Goal: Task Accomplishment & Management: Use online tool/utility

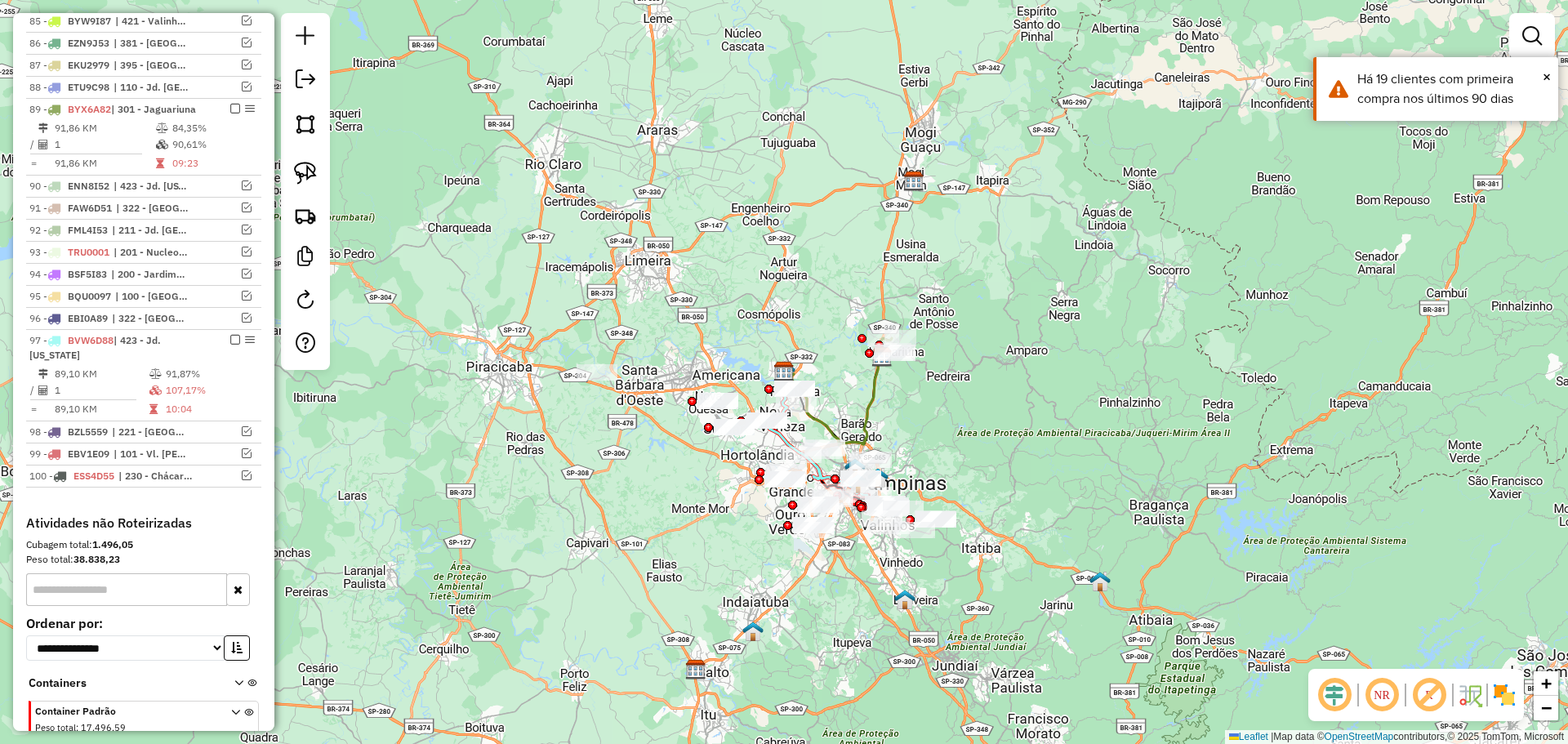
scroll to position [2552, 0]
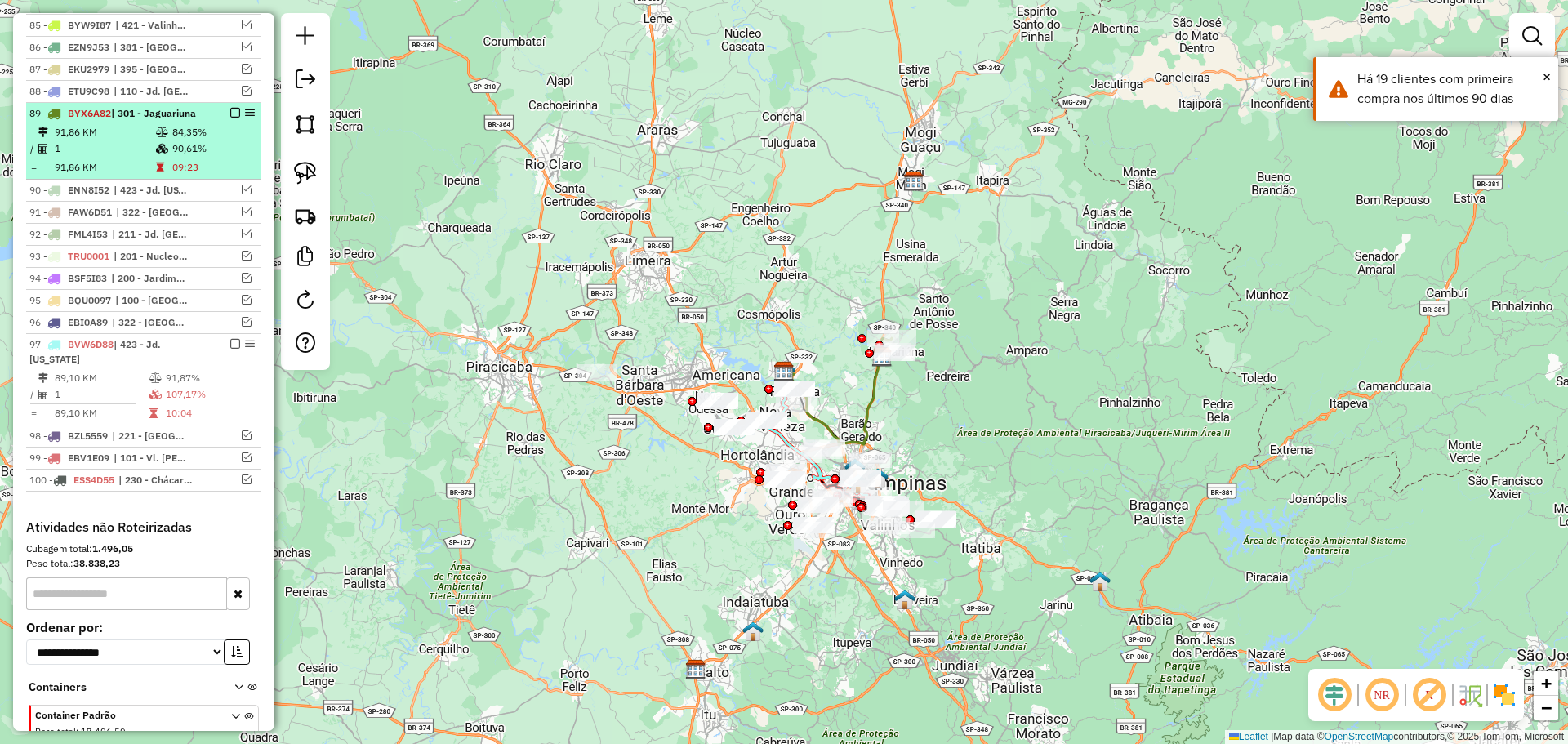
select select "**********"
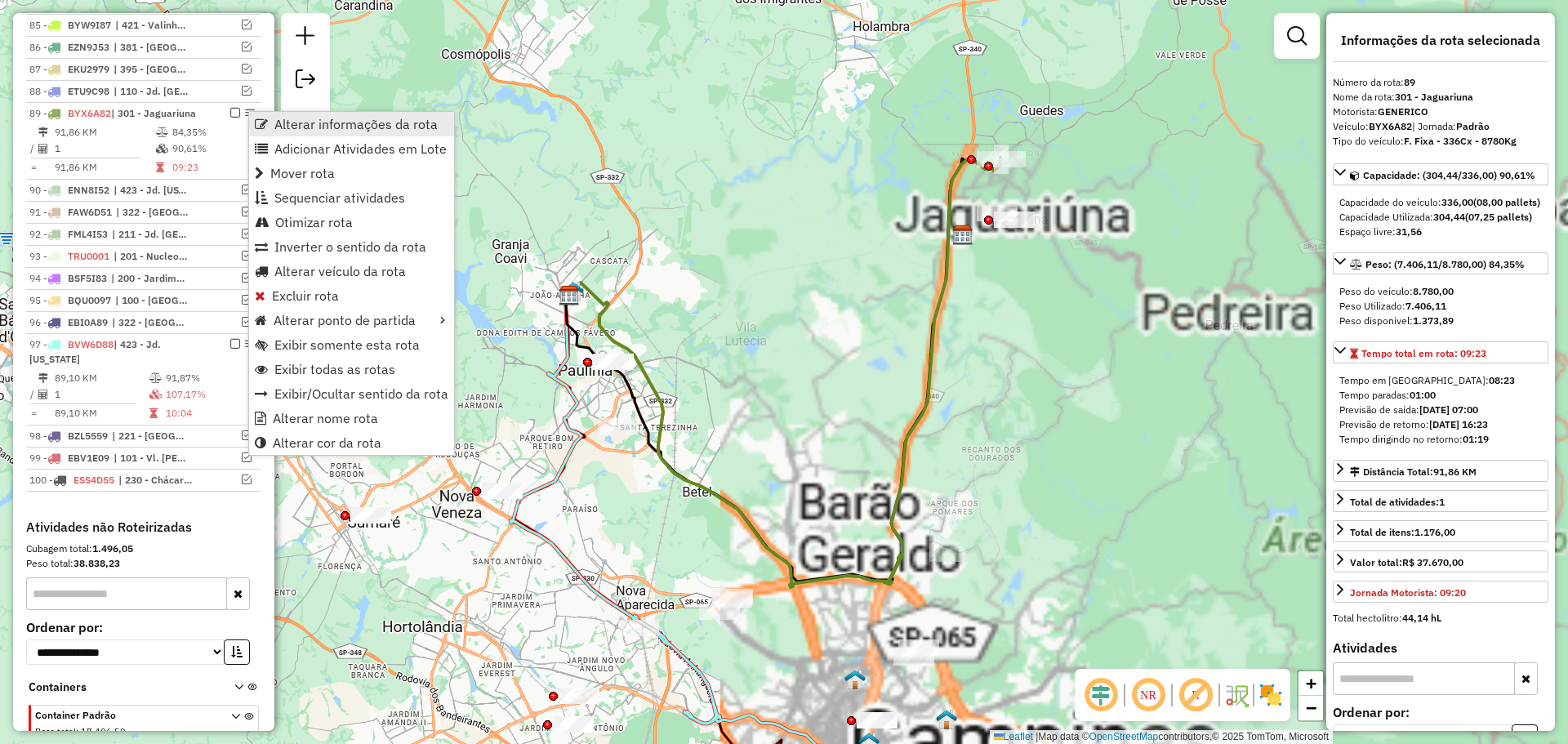
click at [267, 126] on span "Alterar informações da rota" at bounding box center [261, 124] width 13 height 13
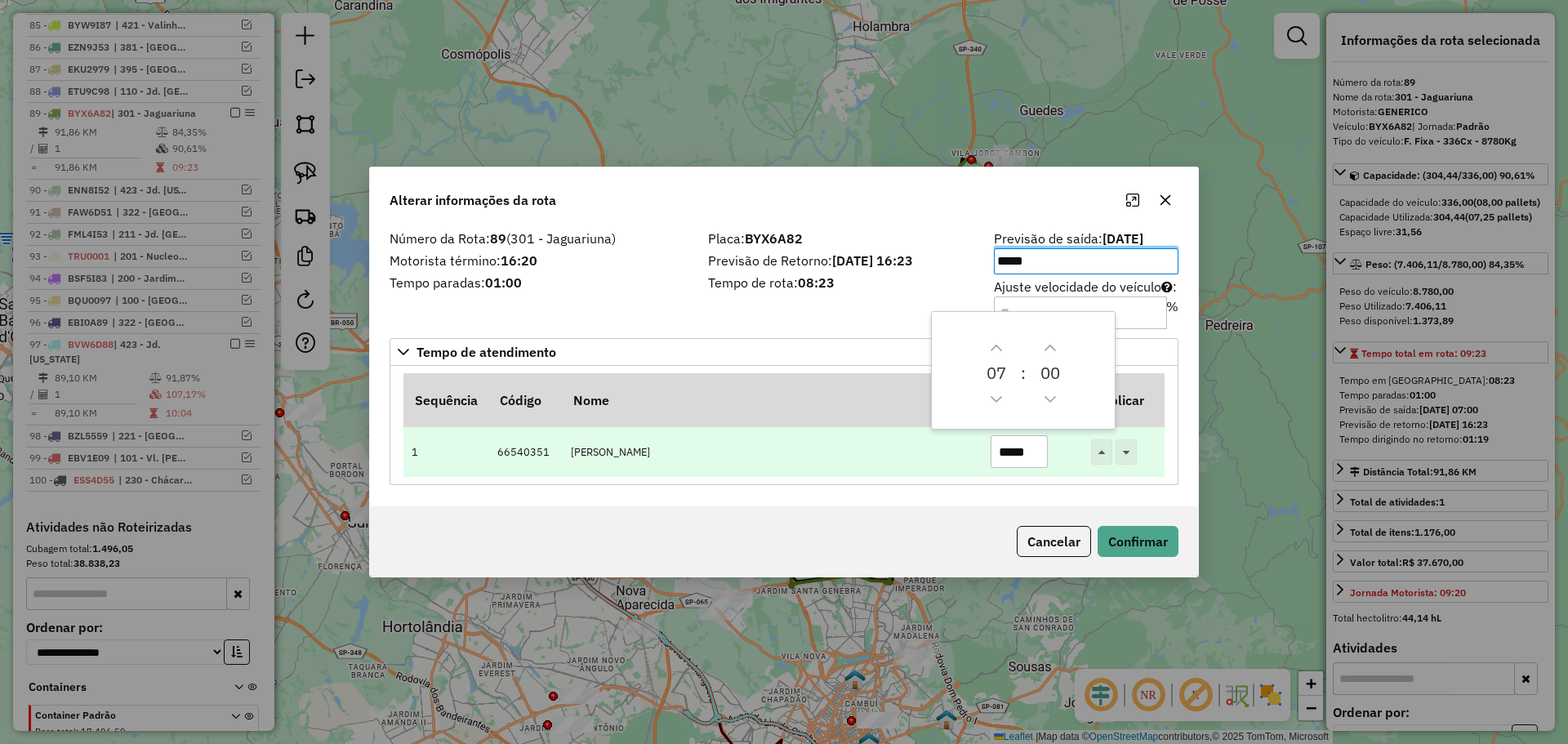
click at [1033, 459] on input "*****" at bounding box center [1019, 451] width 57 height 32
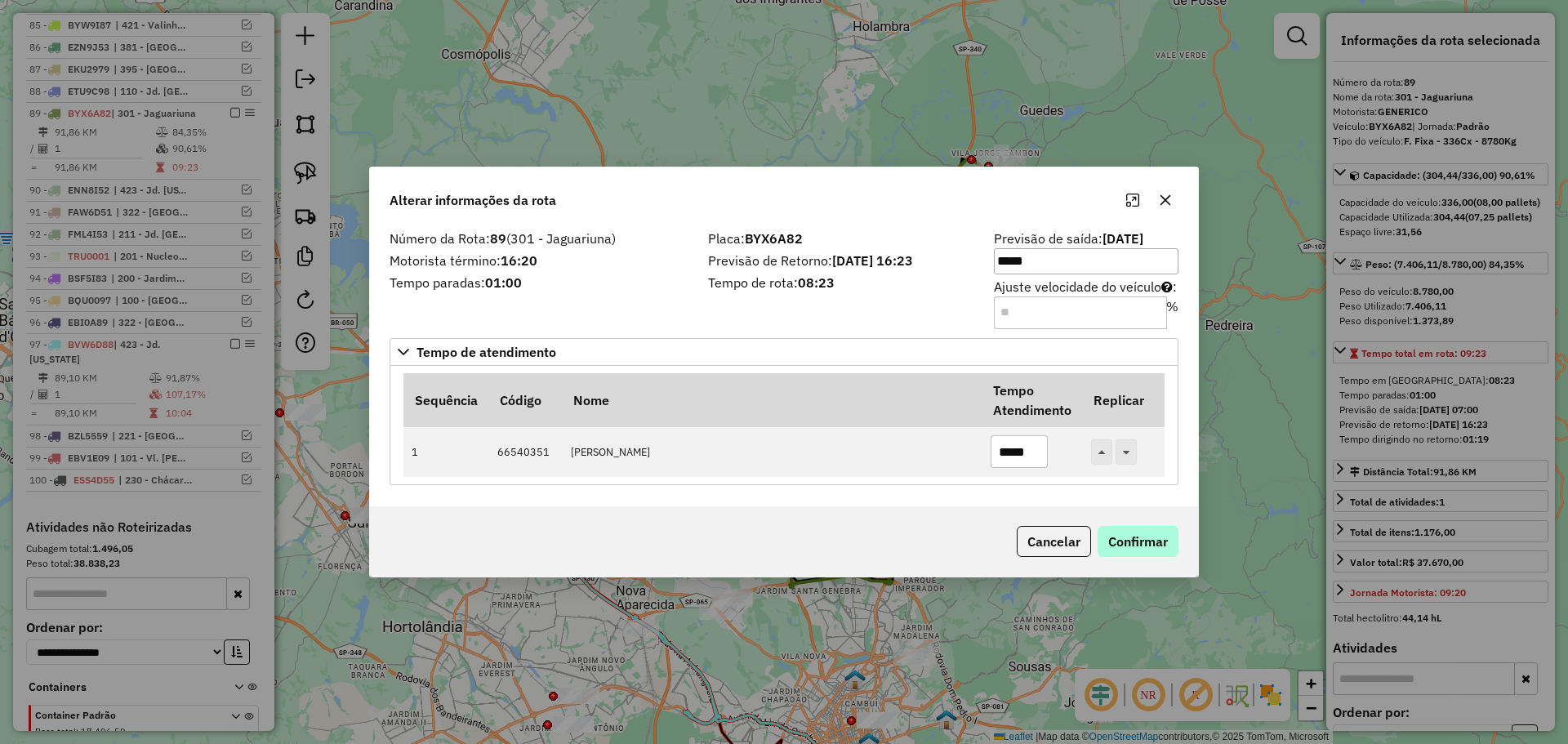
type input "*****"
click at [1149, 553] on button "Confirmar" at bounding box center [1138, 541] width 81 height 31
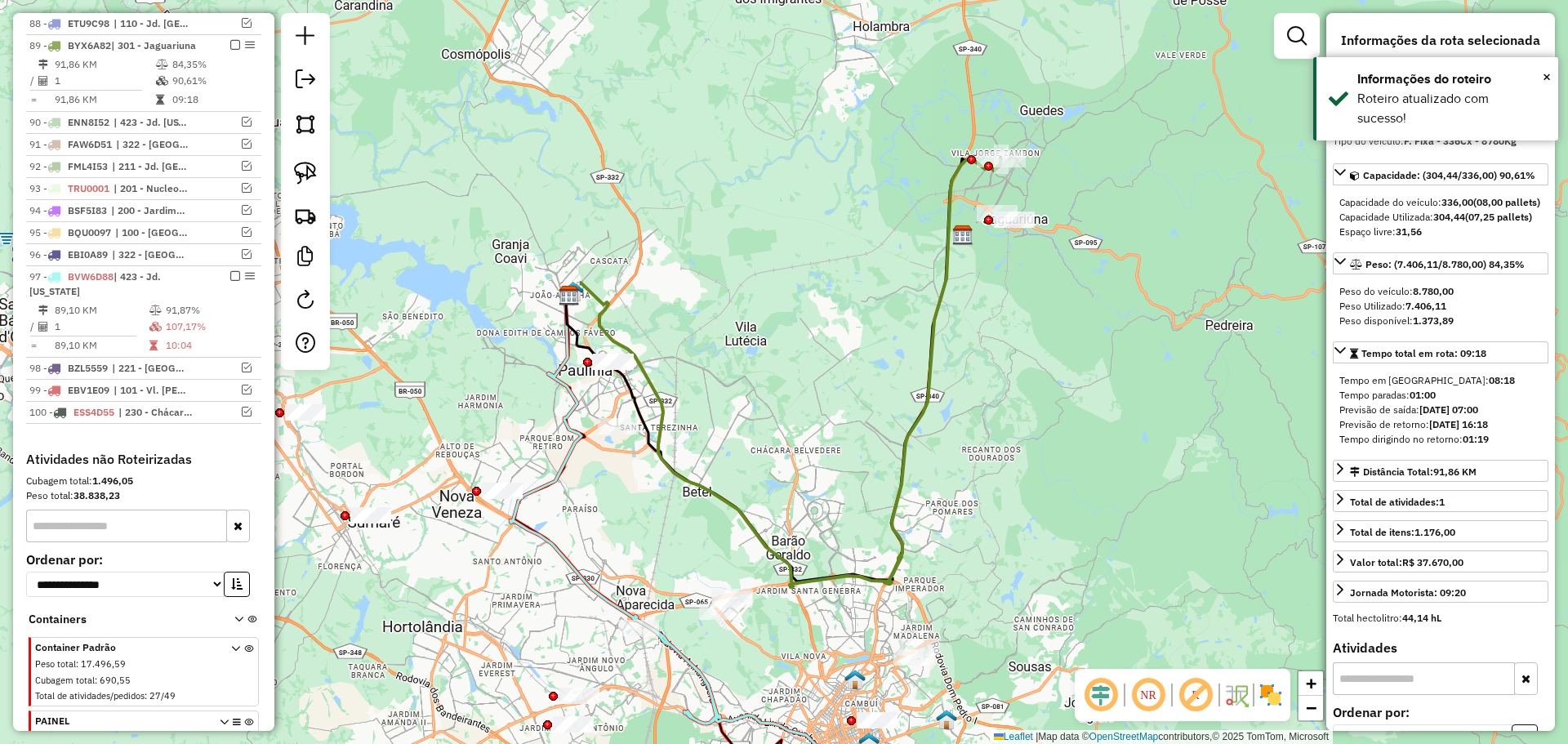
scroll to position [2642, 0]
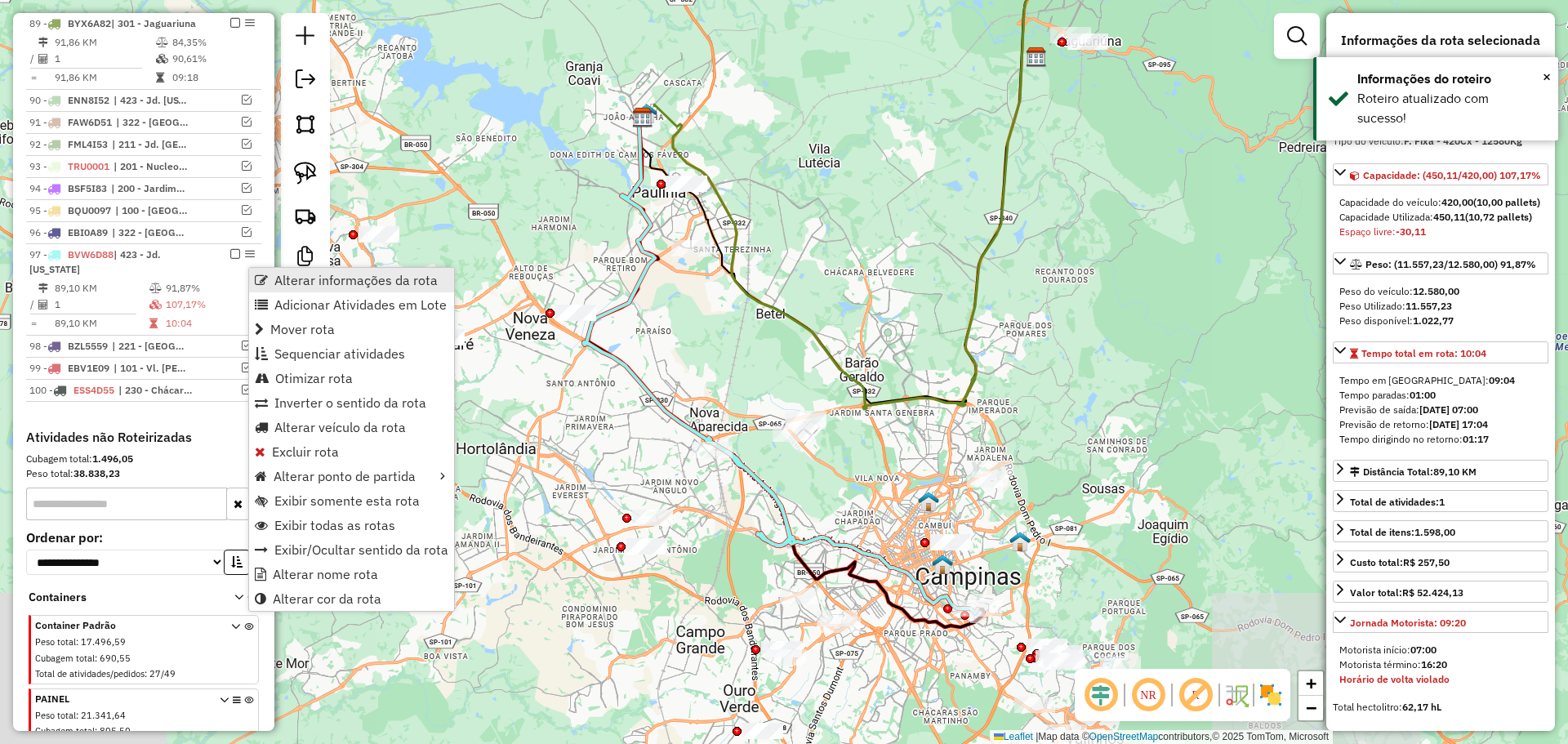
click at [282, 279] on span "Alterar informações da rota" at bounding box center [356, 280] width 163 height 13
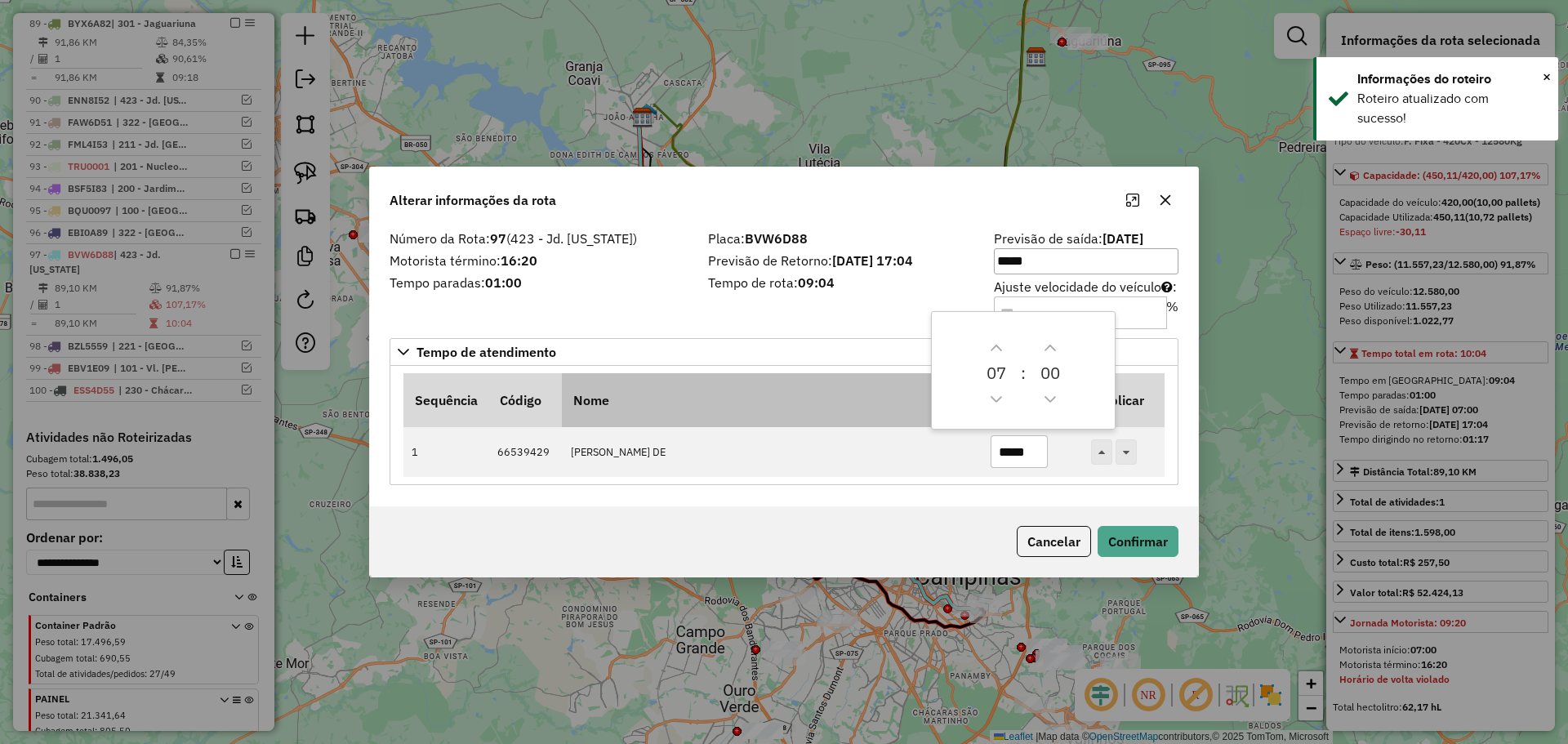
click at [794, 378] on th "Nome" at bounding box center [772, 400] width 420 height 54
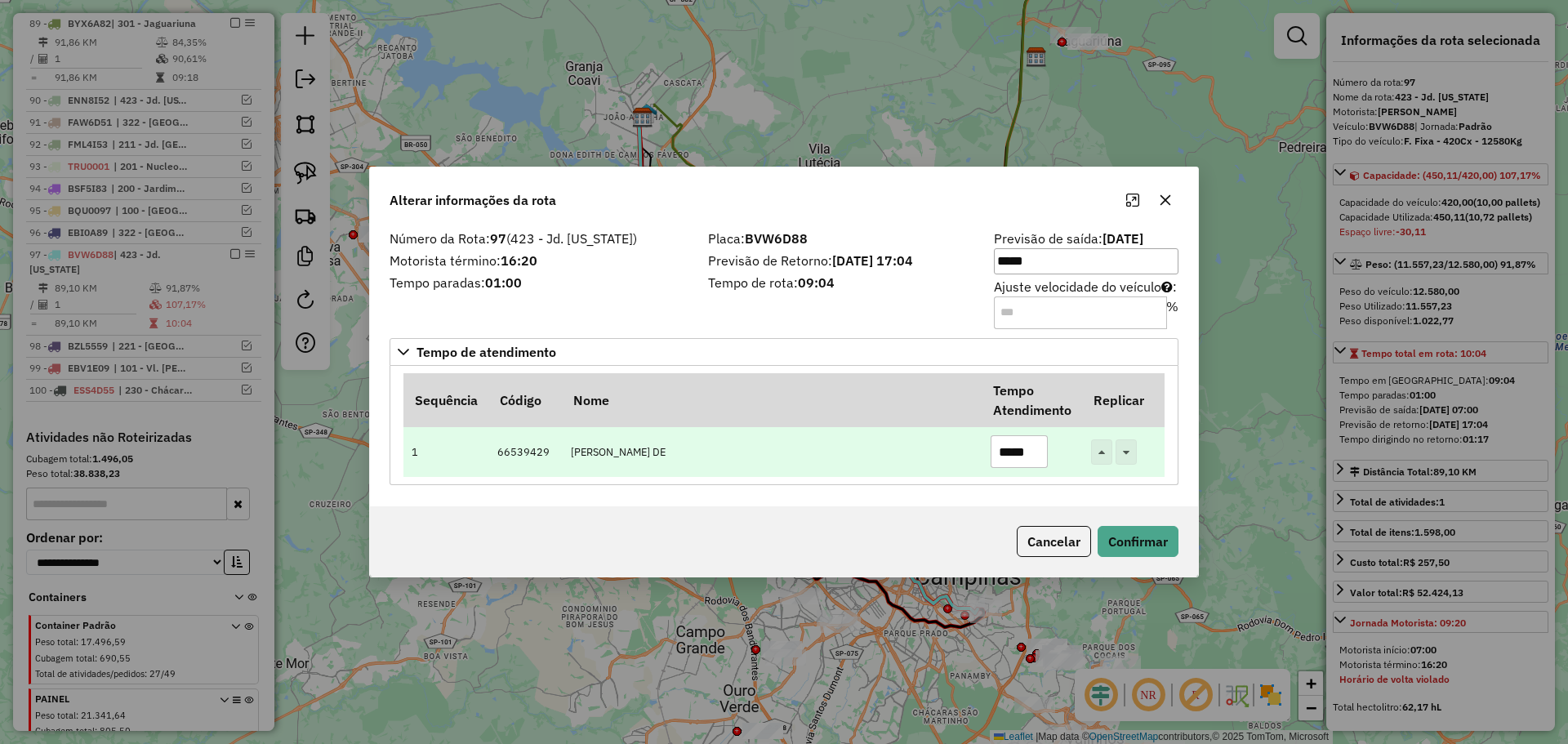
click at [1013, 453] on input "*****" at bounding box center [1019, 451] width 57 height 32
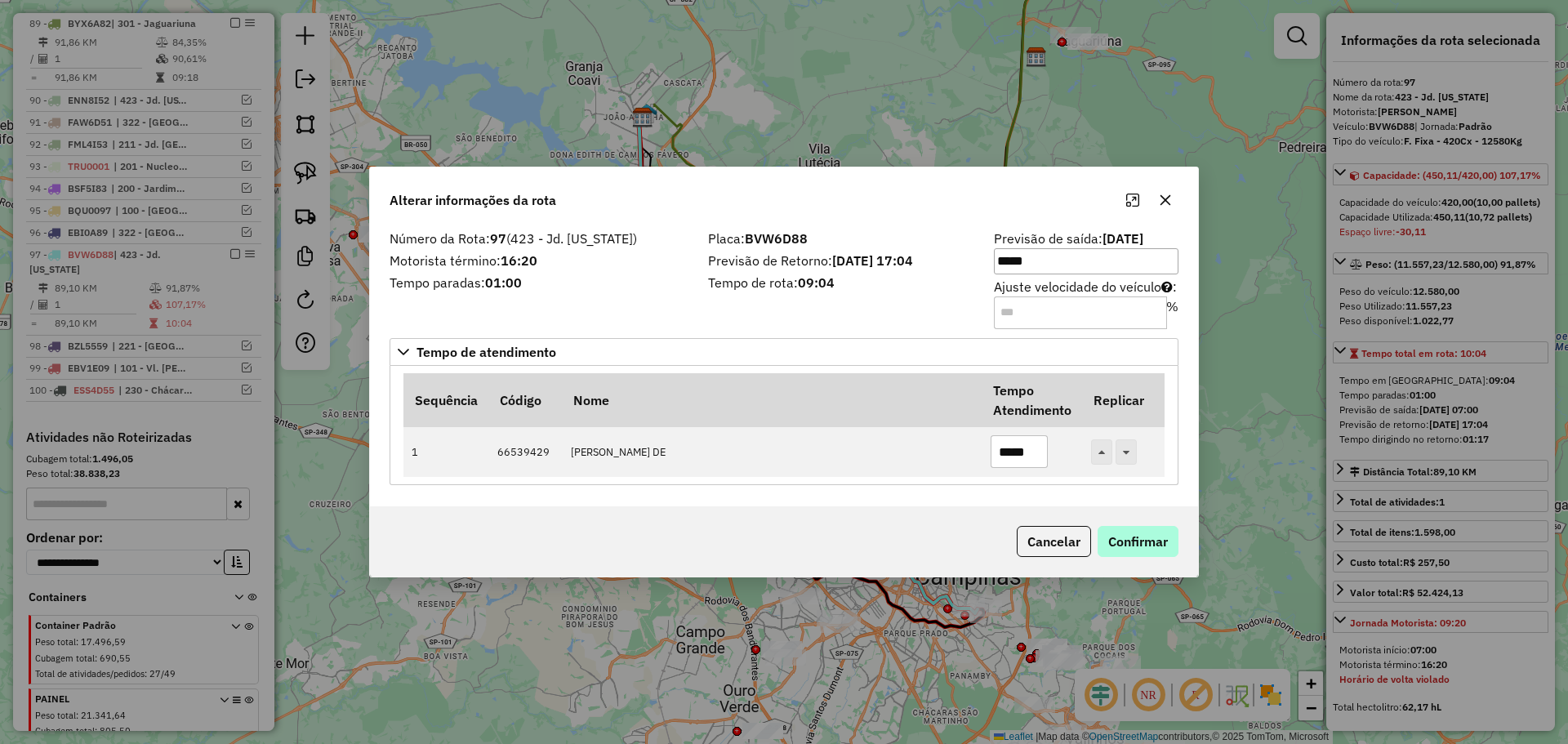
type input "*****"
click at [1138, 540] on button "Confirmar" at bounding box center [1138, 541] width 81 height 31
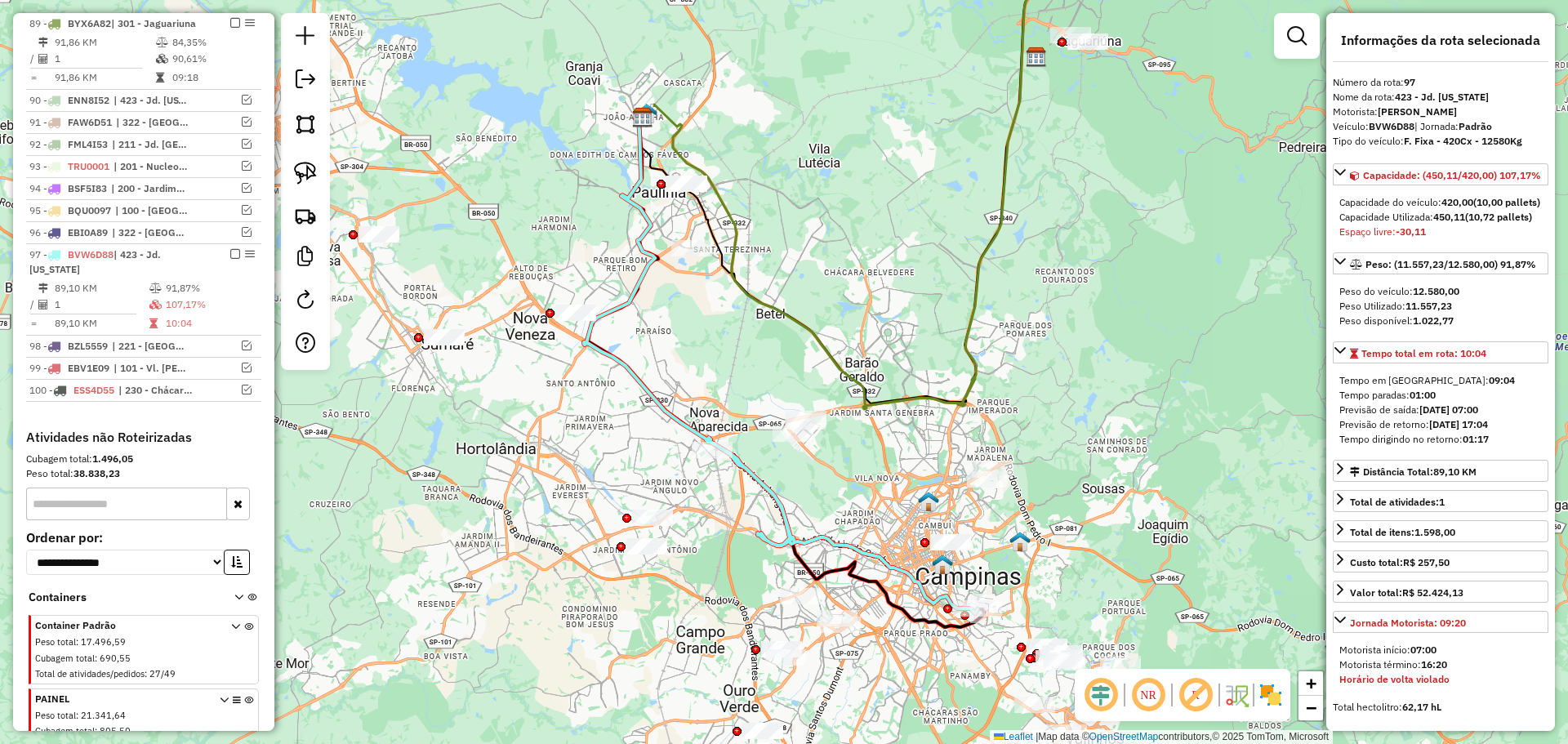
scroll to position [2766, 0]
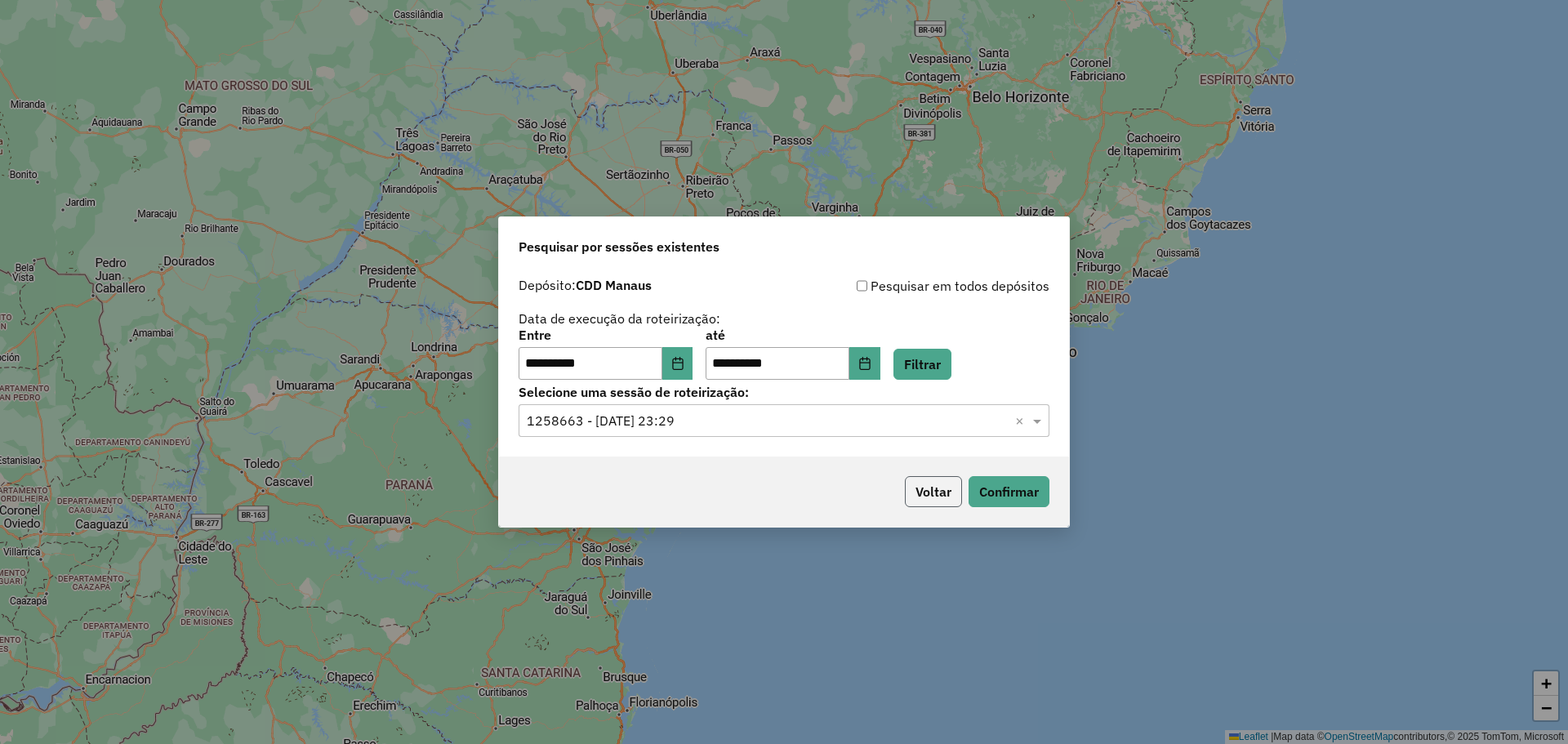
click at [918, 480] on button "Voltar" at bounding box center [934, 491] width 57 height 31
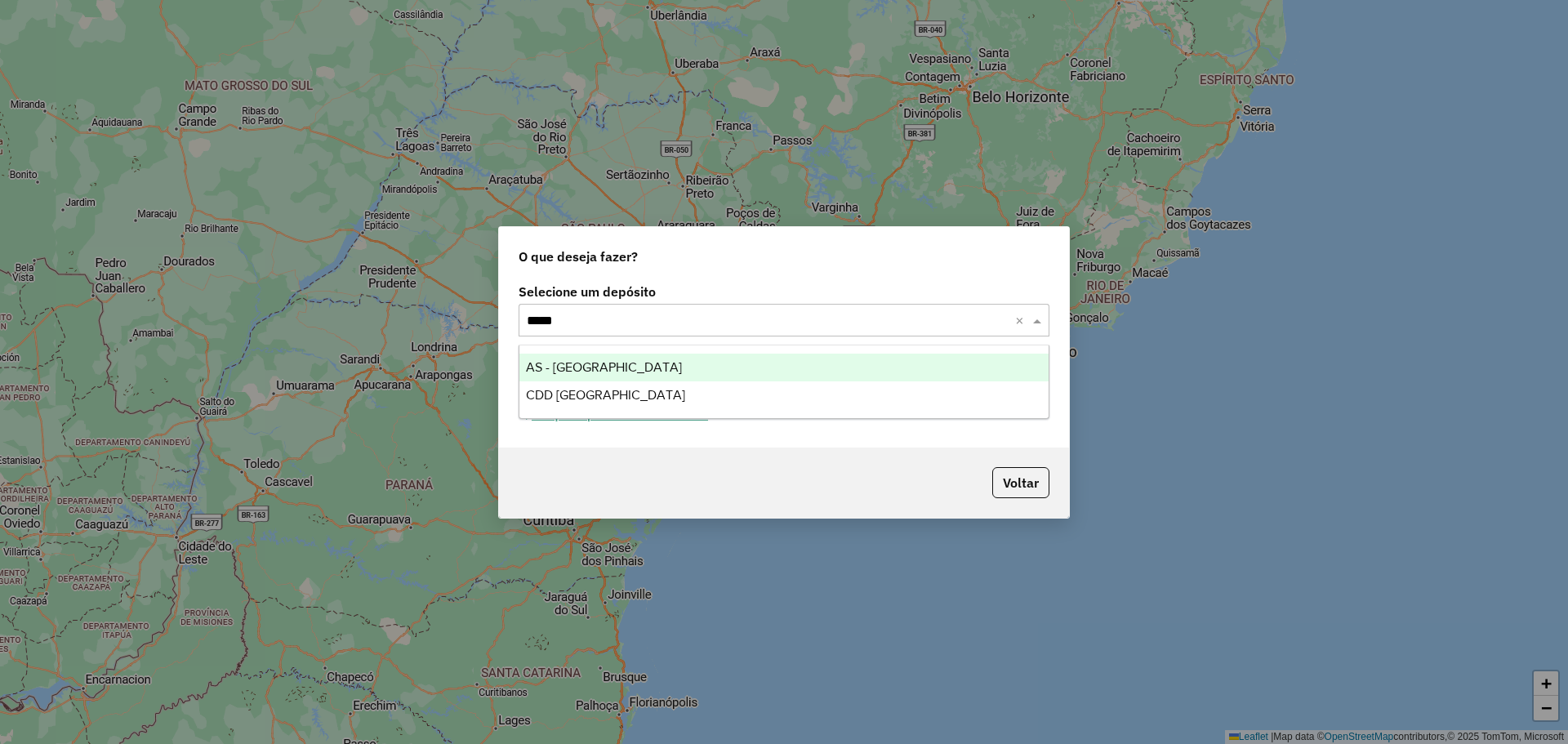
type input "******"
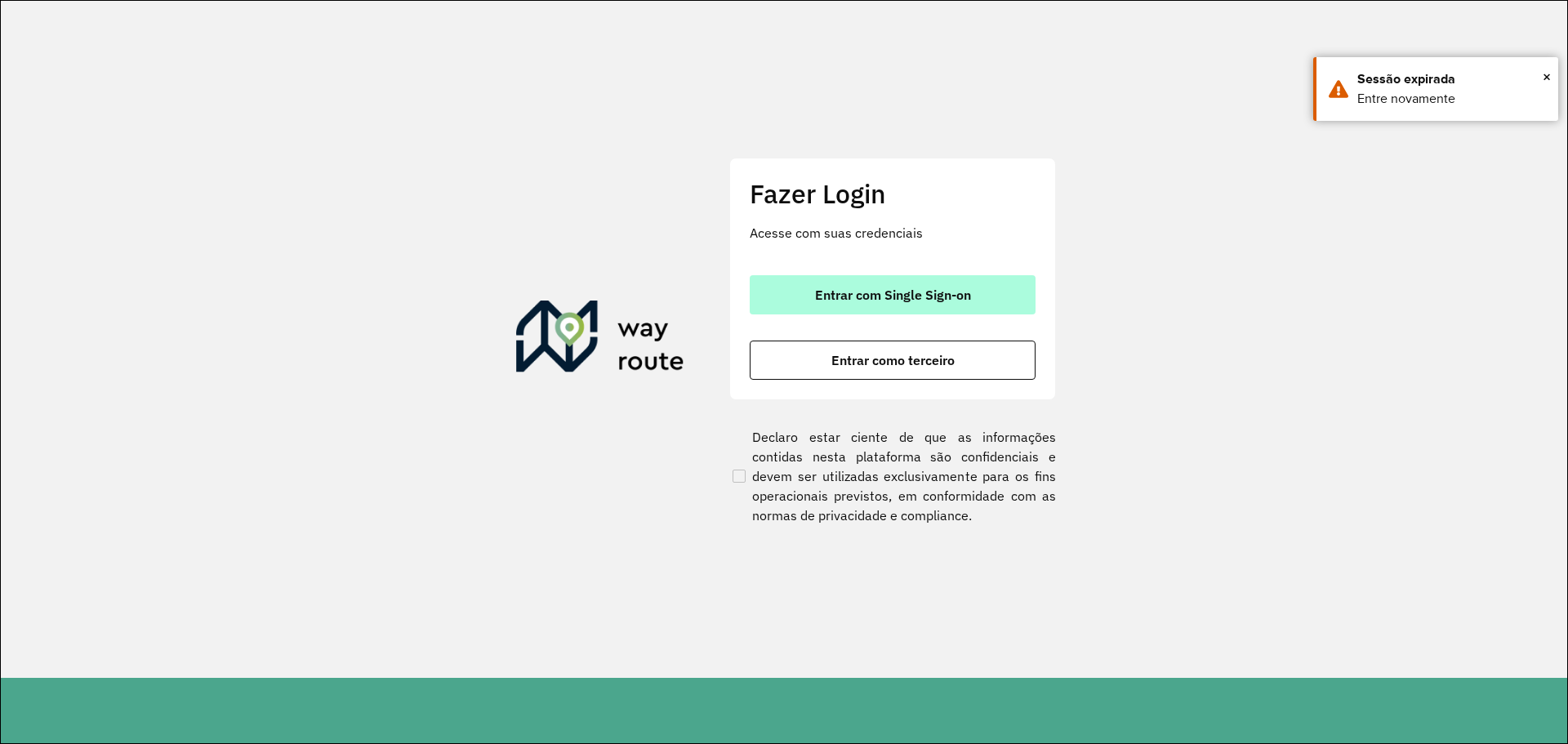
click at [873, 301] on span "Entrar com Single Sign-on" at bounding box center [893, 295] width 156 height 13
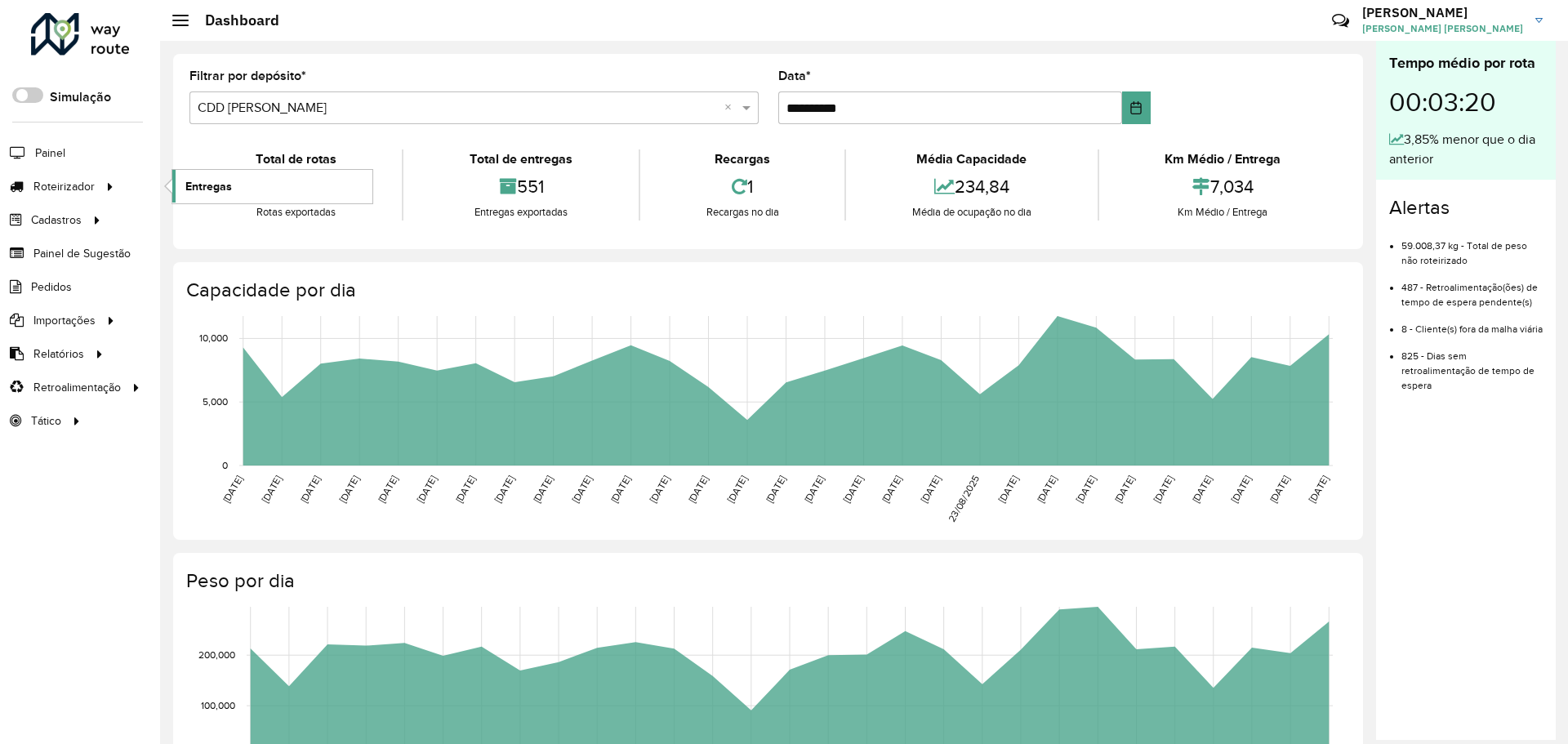
click at [197, 180] on span "Entregas" at bounding box center [208, 187] width 47 height 17
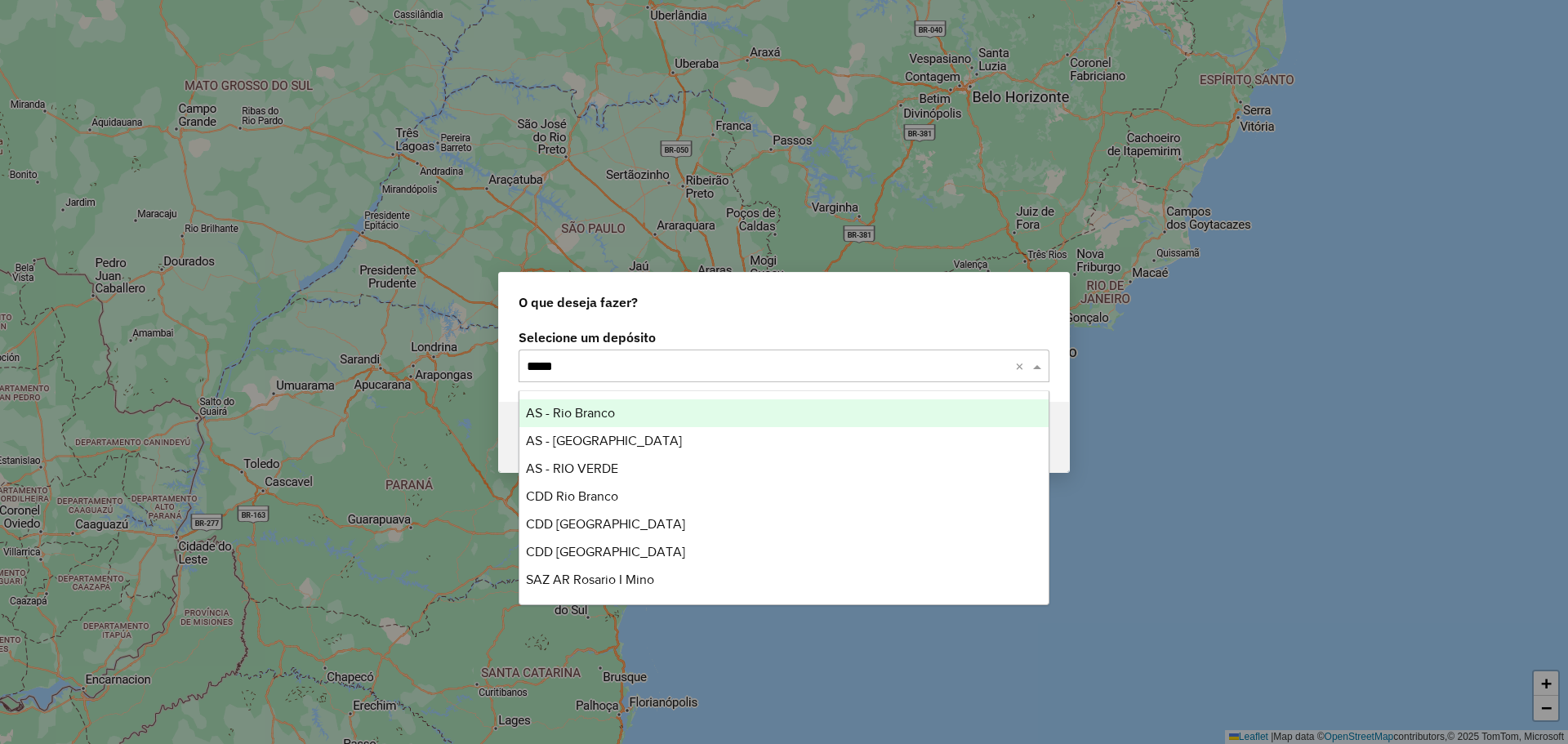
type input "******"
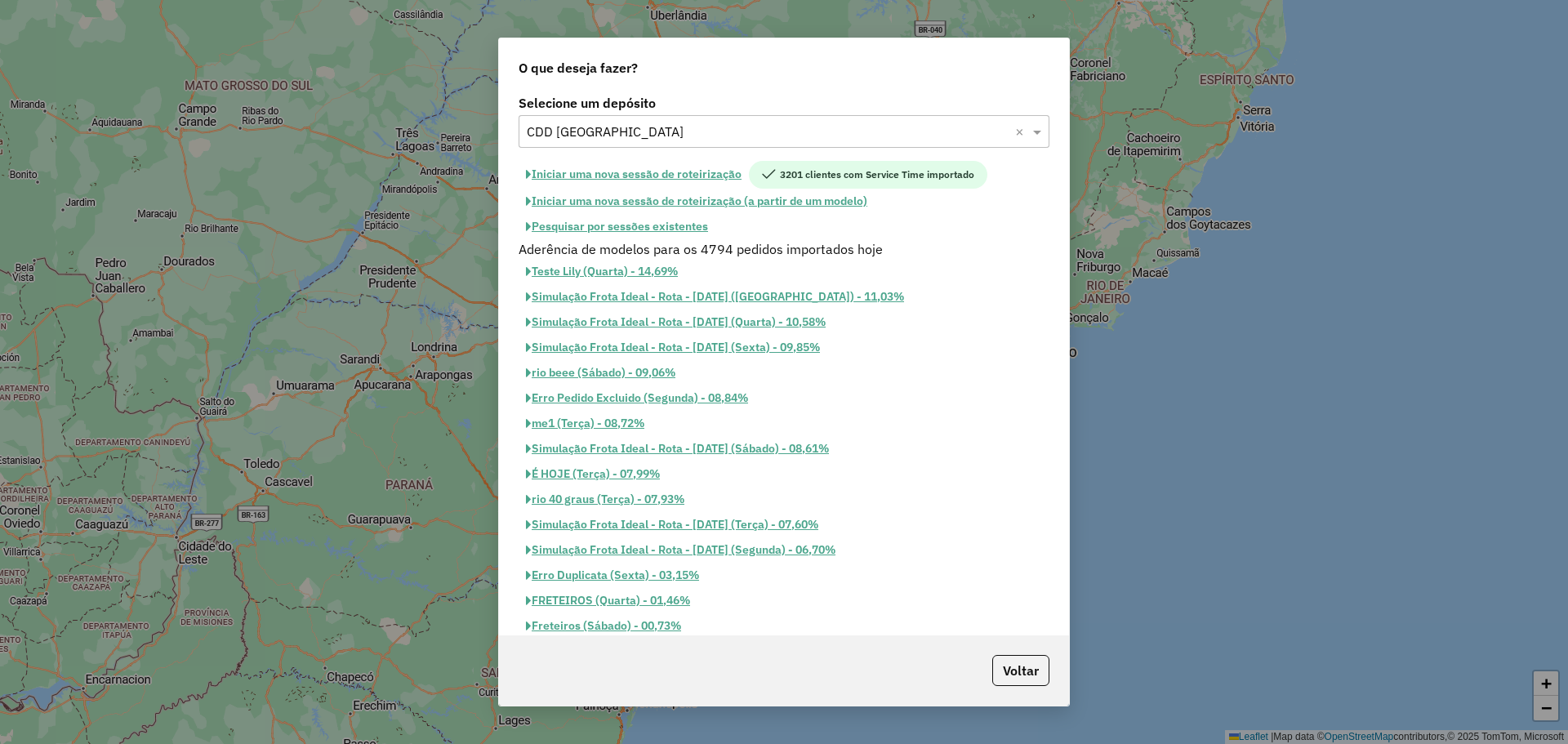
click at [671, 224] on button "Pesquisar por sessões existentes" at bounding box center [617, 226] width 196 height 26
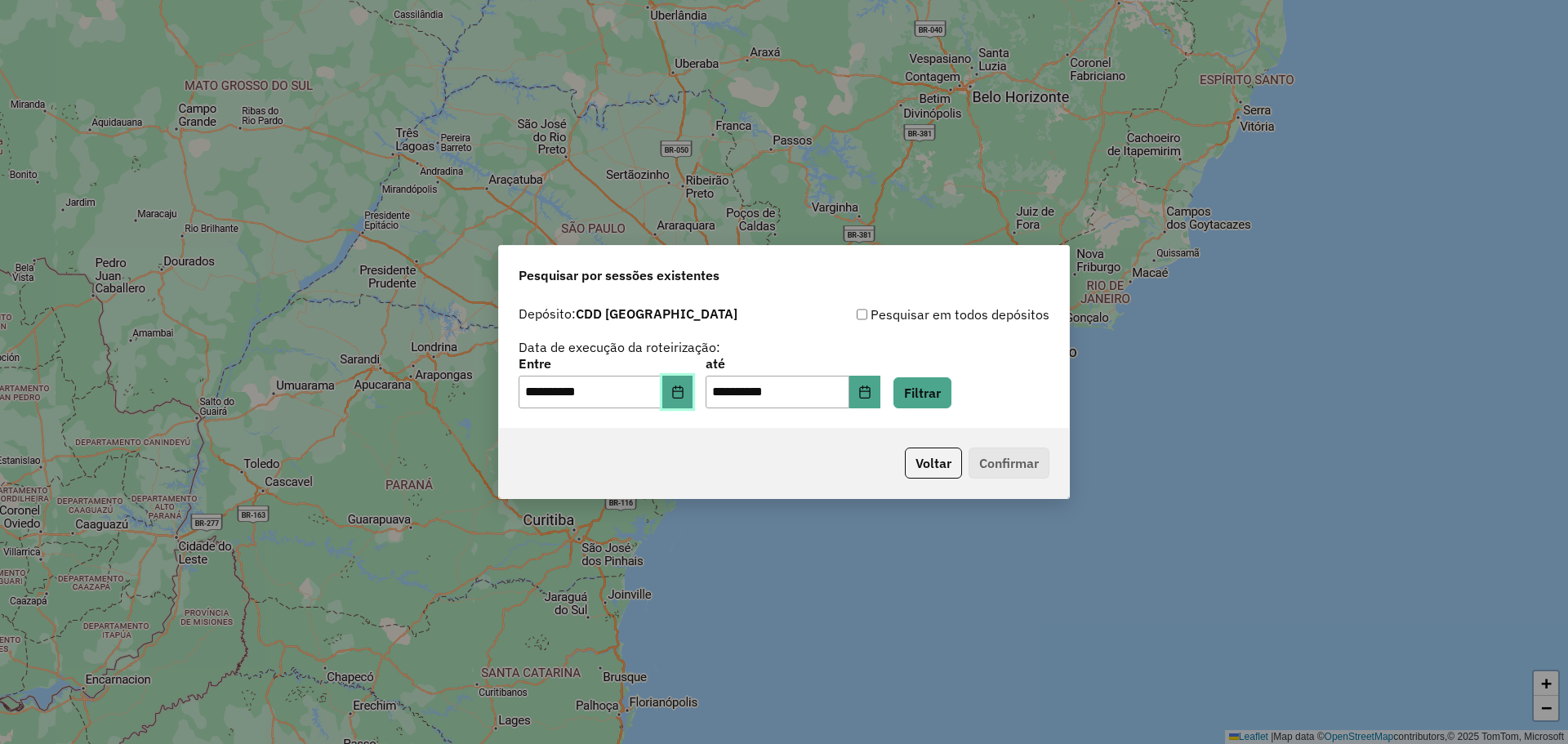
click at [683, 397] on icon "Choose Date" at bounding box center [677, 392] width 10 height 13
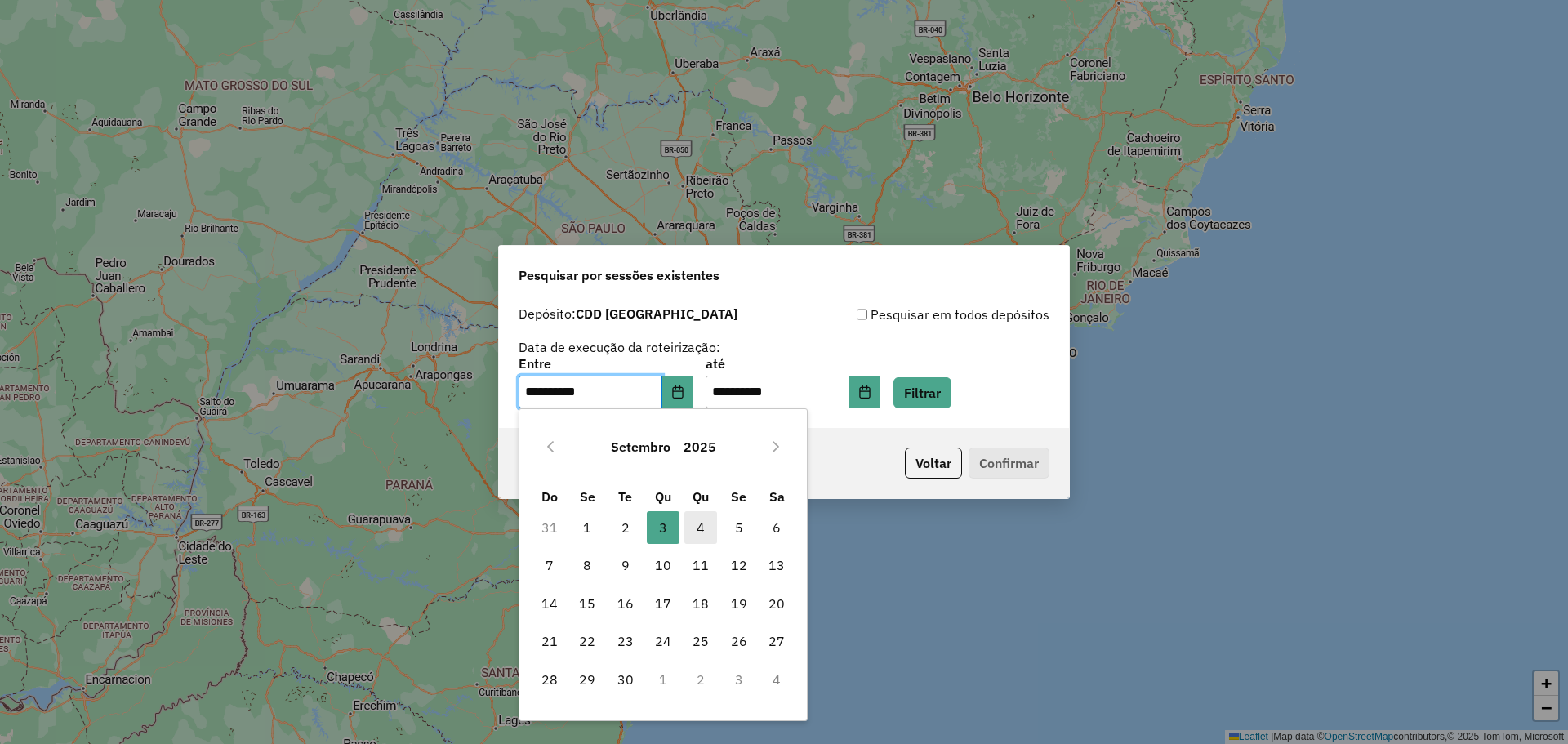
click at [698, 531] on span "4" at bounding box center [700, 527] width 32 height 32
type input "**********"
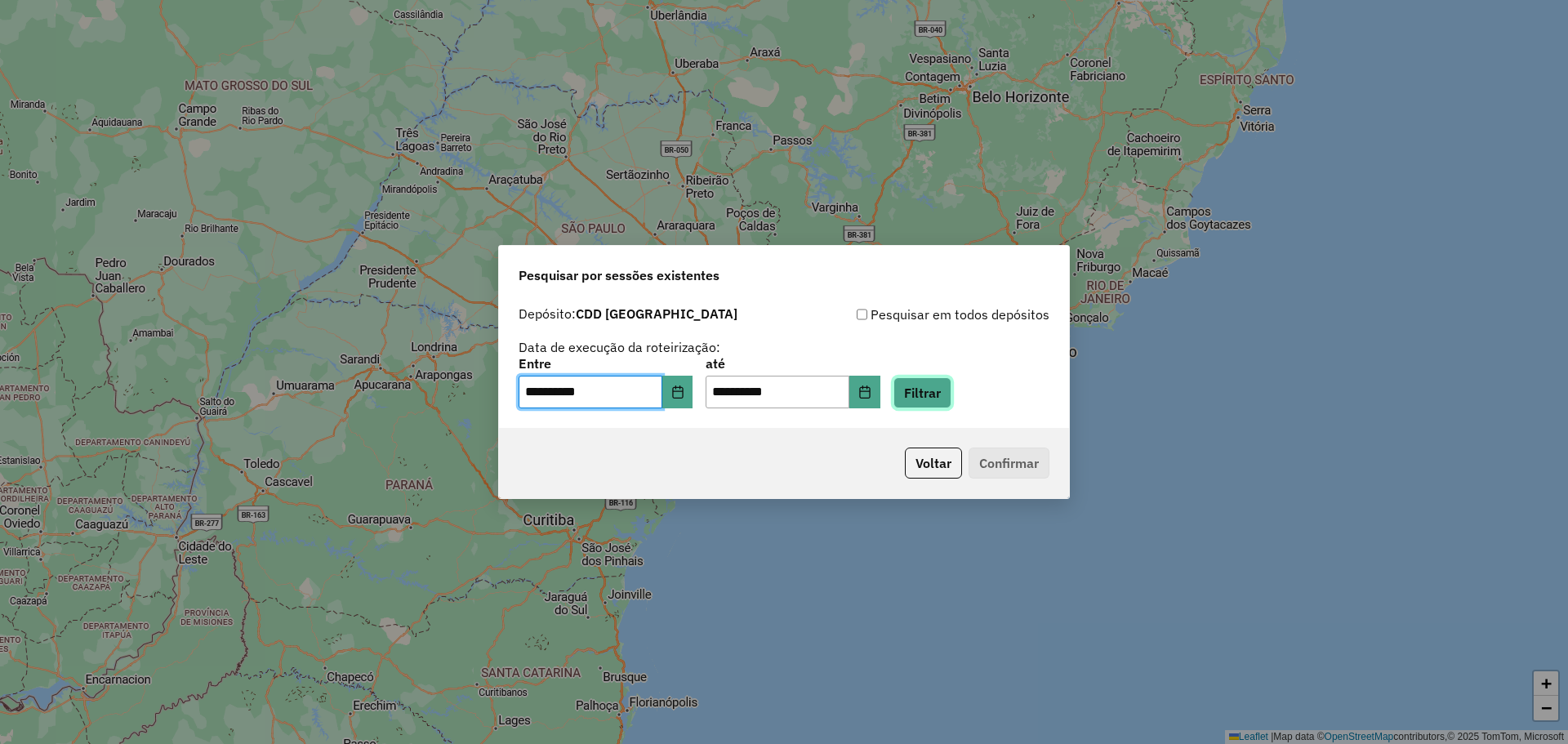
click at [951, 388] on button "Filtrar" at bounding box center [922, 393] width 58 height 31
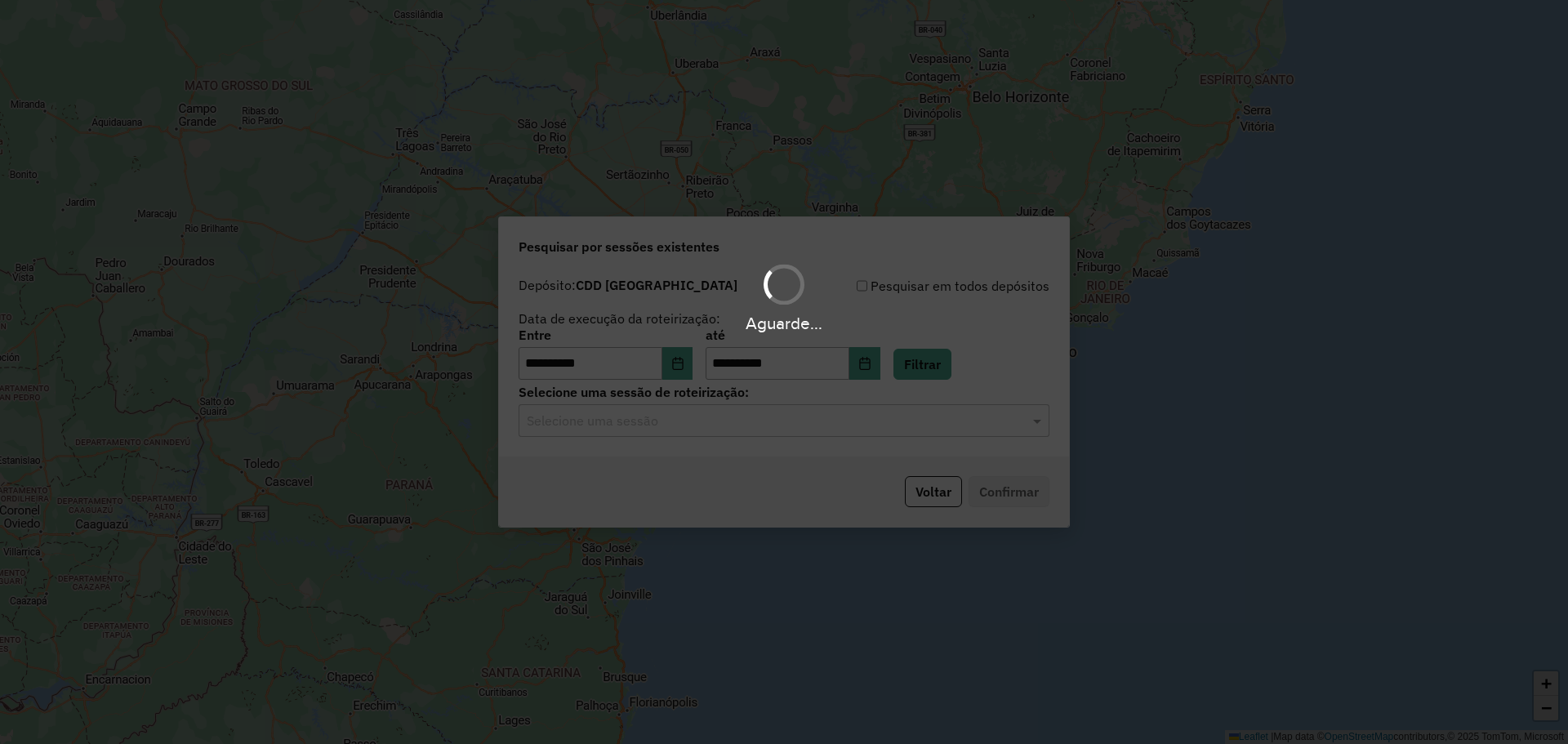
click at [803, 421] on hb-app "**********" at bounding box center [784, 372] width 1568 height 744
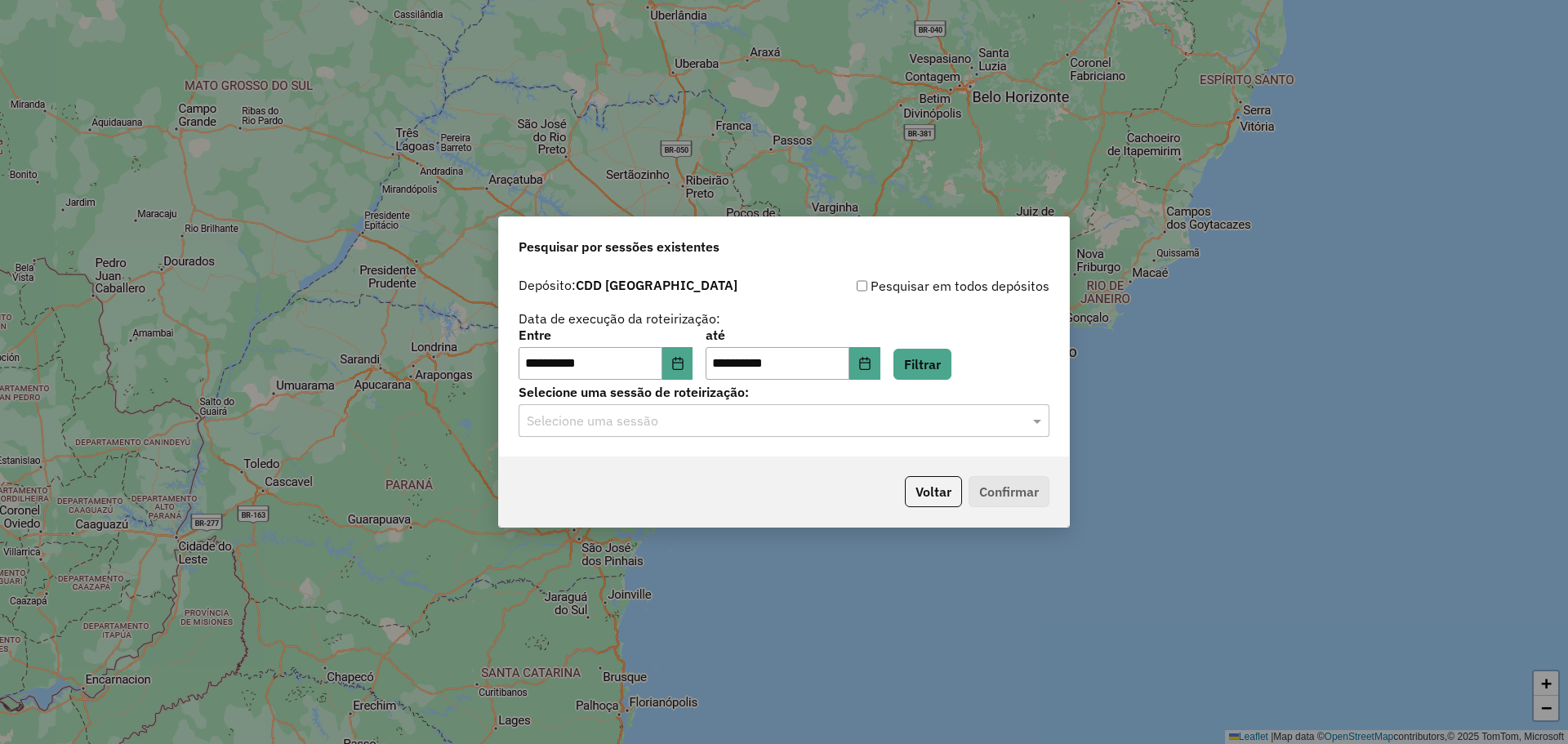
click at [803, 421] on input "text" at bounding box center [767, 421] width 482 height 20
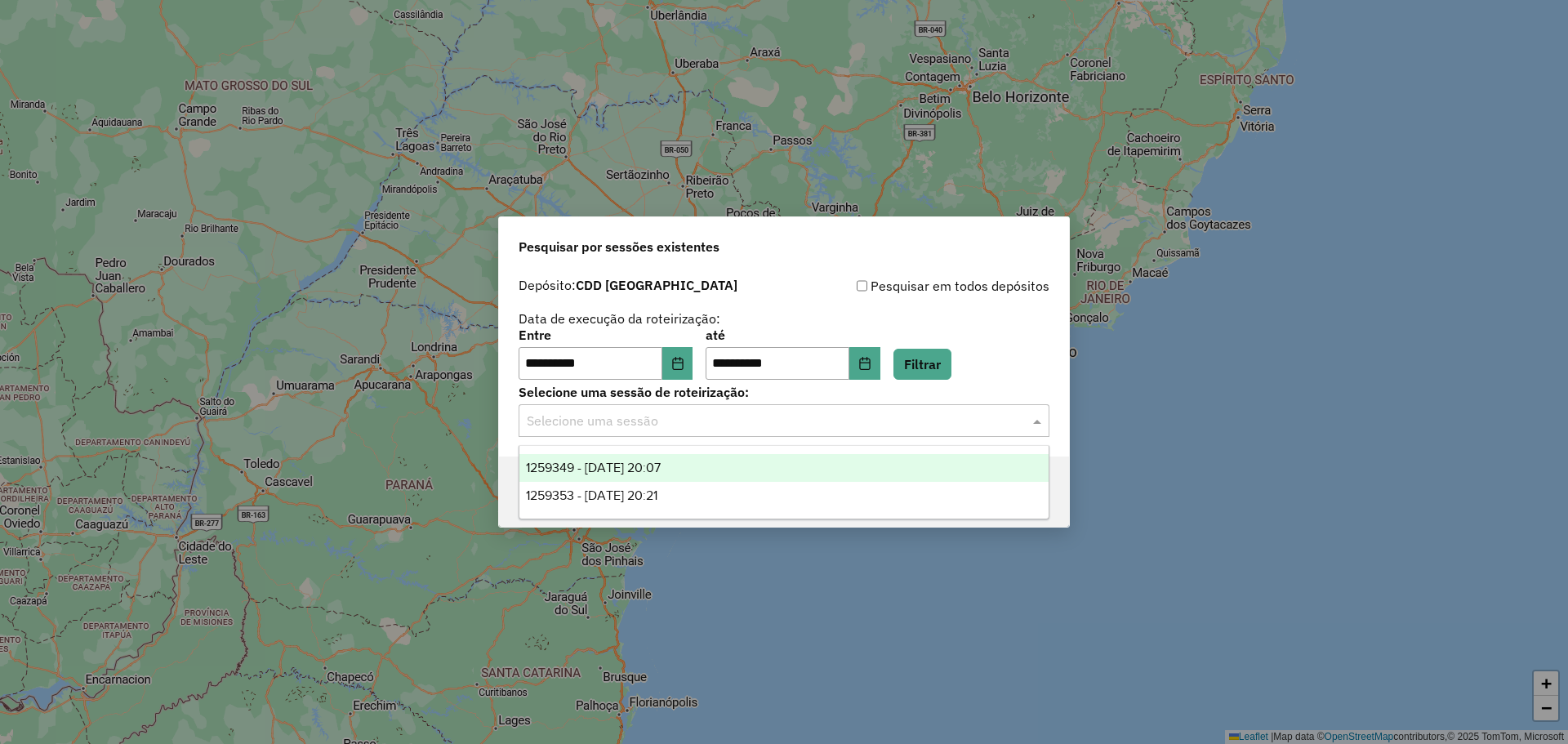
click at [720, 468] on div "1259349 - 04/09/2025 20:07" at bounding box center [783, 467] width 529 height 28
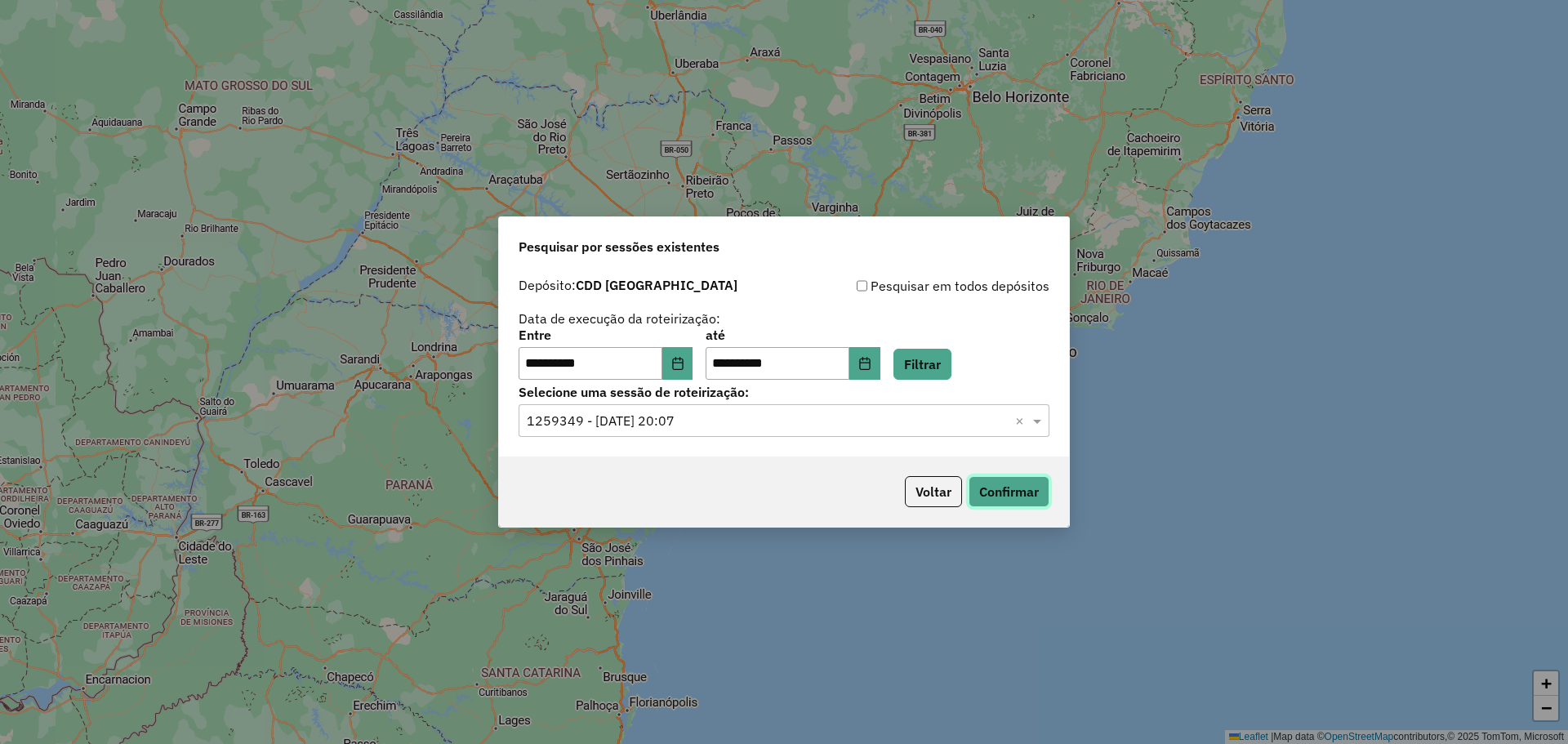
click at [1017, 477] on button "Confirmar" at bounding box center [1008, 491] width 81 height 31
click at [935, 501] on button "Voltar" at bounding box center [934, 491] width 57 height 31
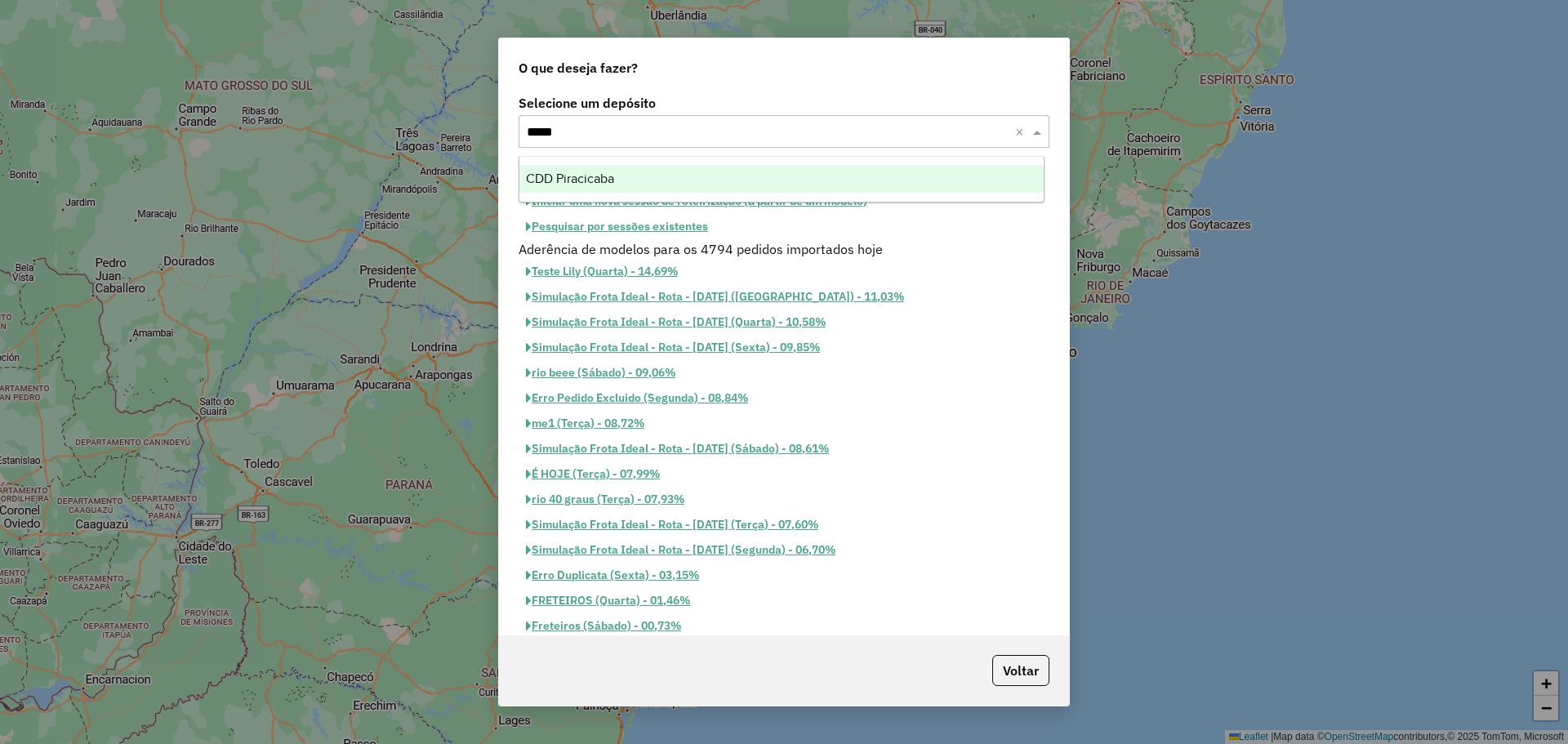
type input "******"
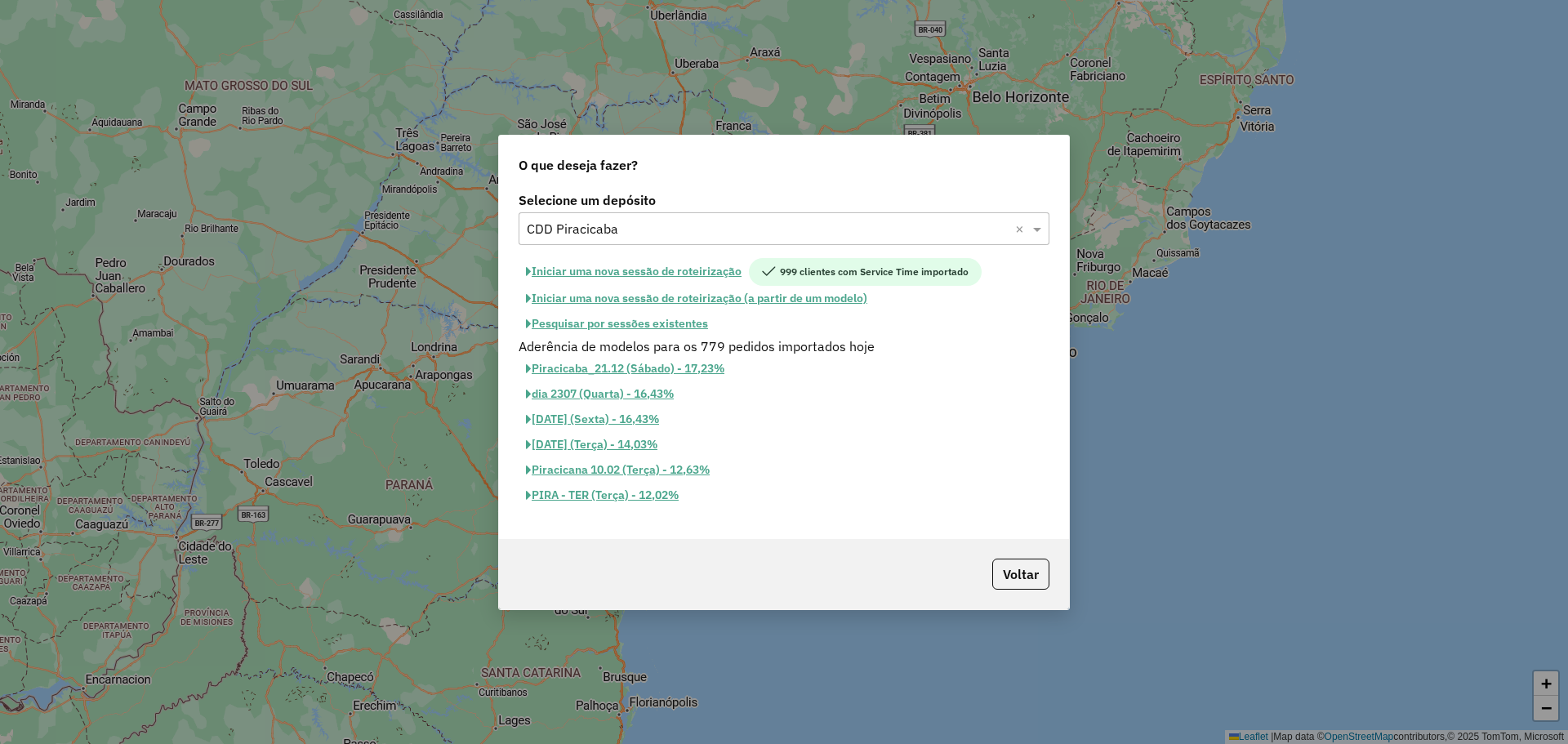
click at [655, 333] on button "Pesquisar por sessões existentes" at bounding box center [617, 323] width 196 height 26
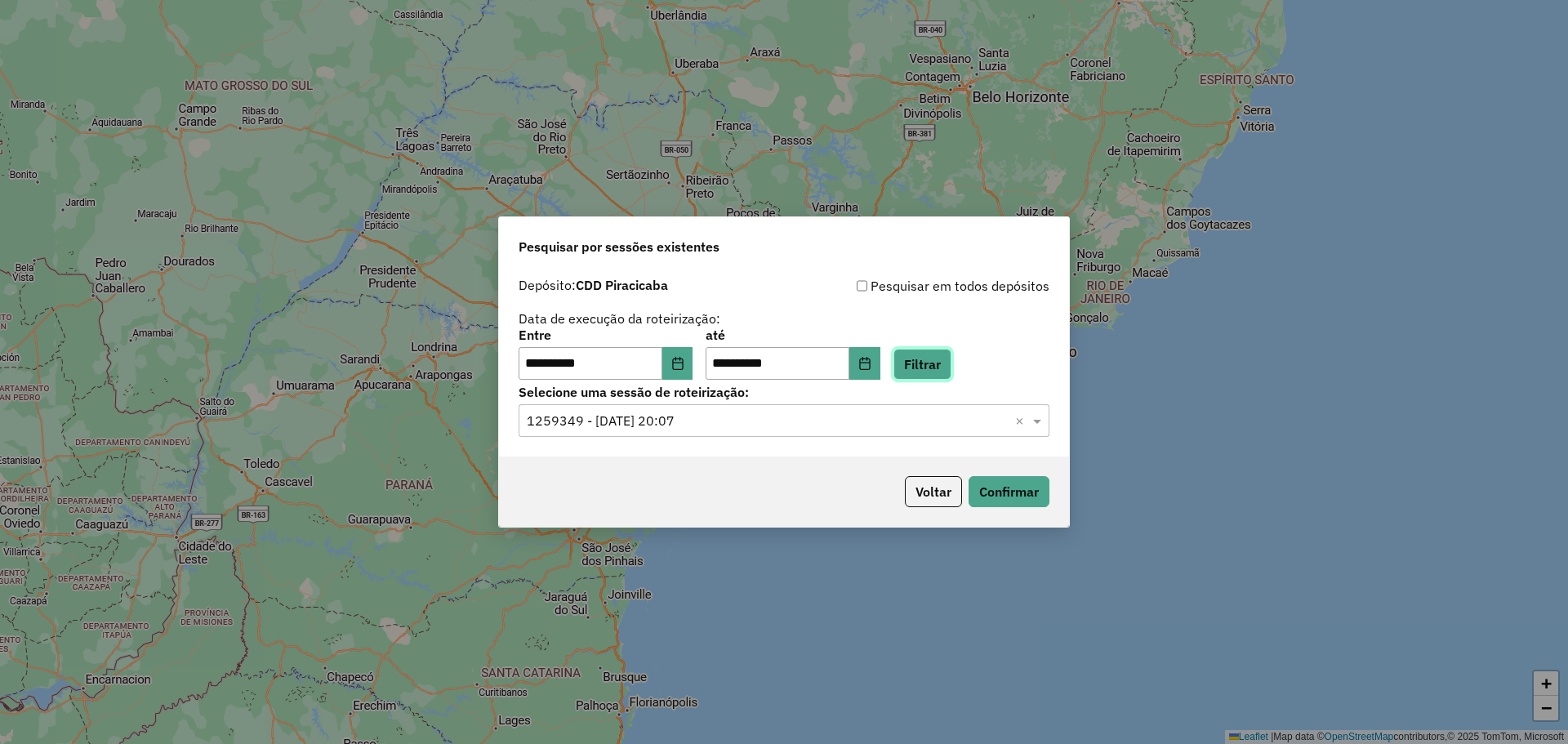
click at [938, 362] on button "Filtrar" at bounding box center [922, 364] width 58 height 31
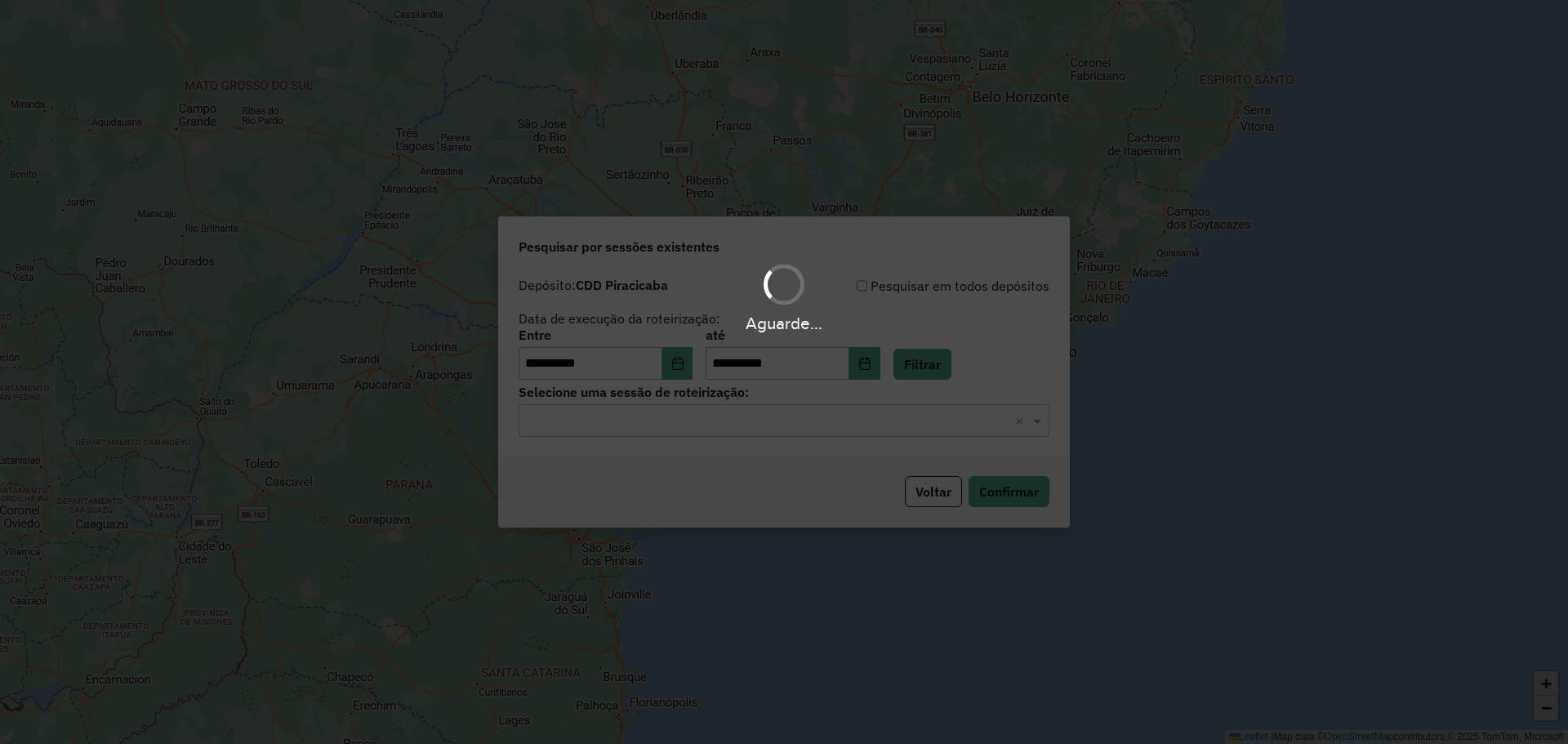
click at [764, 428] on div "Aguarde..." at bounding box center [784, 372] width 1568 height 744
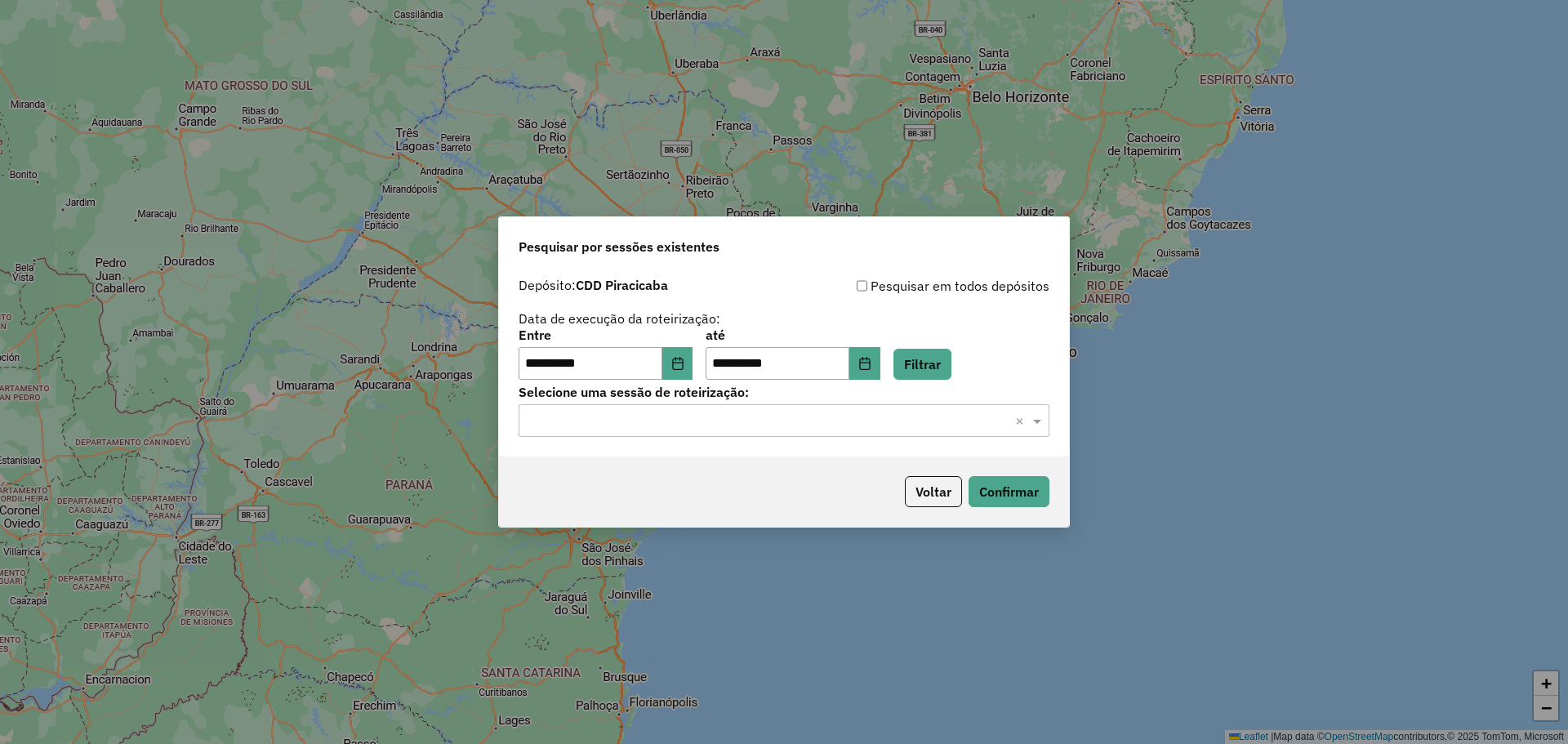
click at [764, 428] on input "text" at bounding box center [767, 421] width 482 height 20
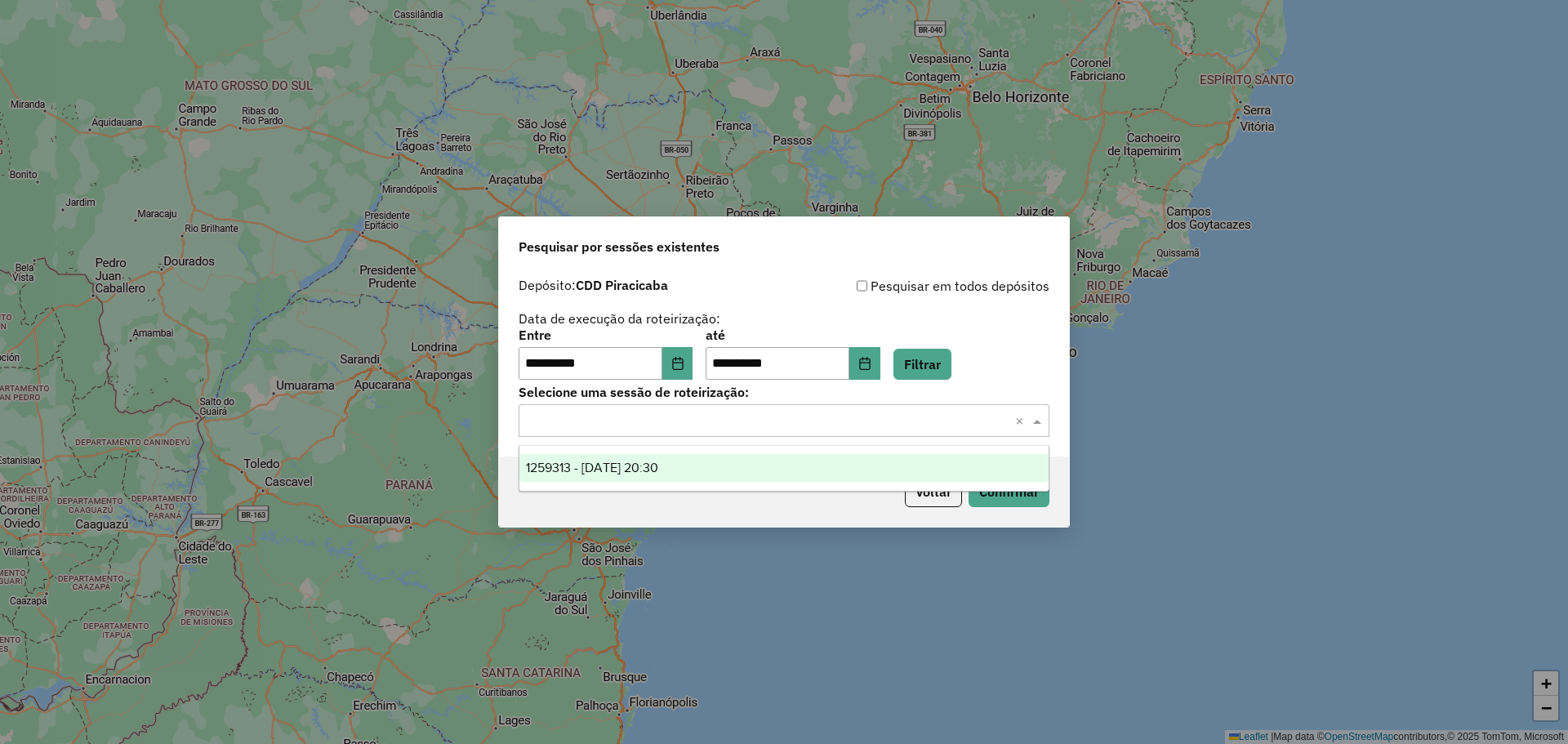
click at [711, 466] on div "1259313 - 04/09/2025 20:30" at bounding box center [783, 467] width 529 height 28
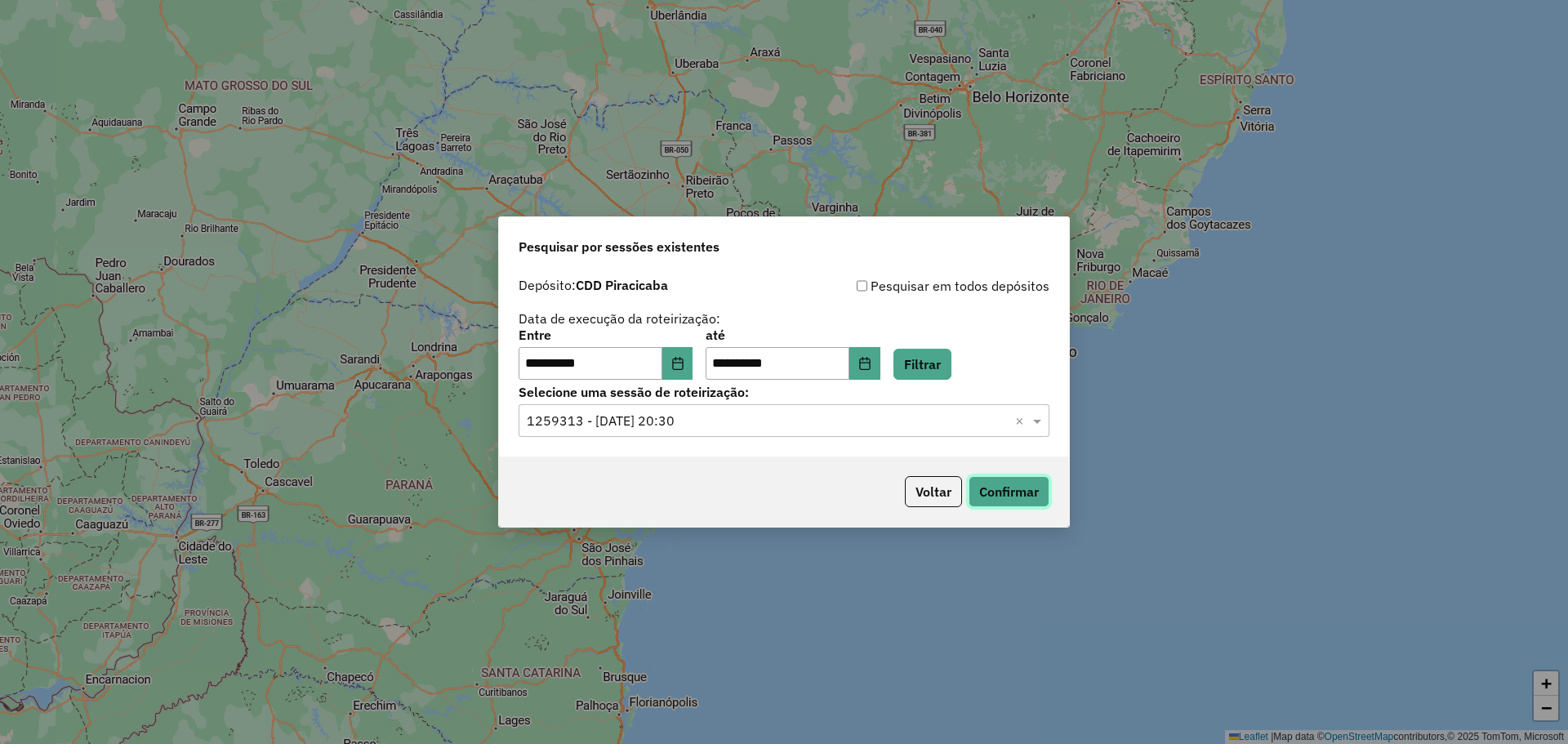
click at [1004, 500] on button "Confirmar" at bounding box center [1008, 491] width 81 height 31
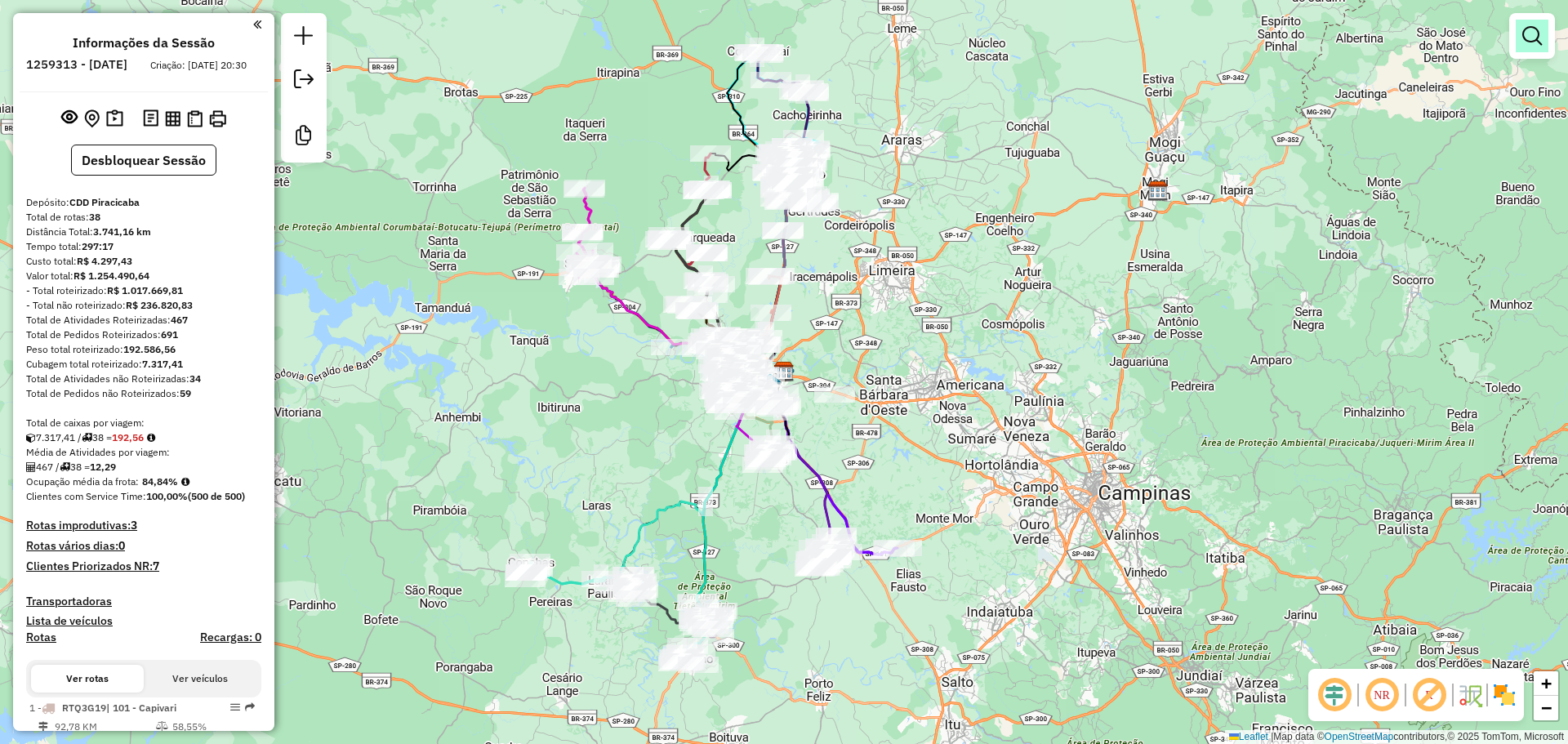
click at [1524, 41] on em at bounding box center [1532, 35] width 20 height 20
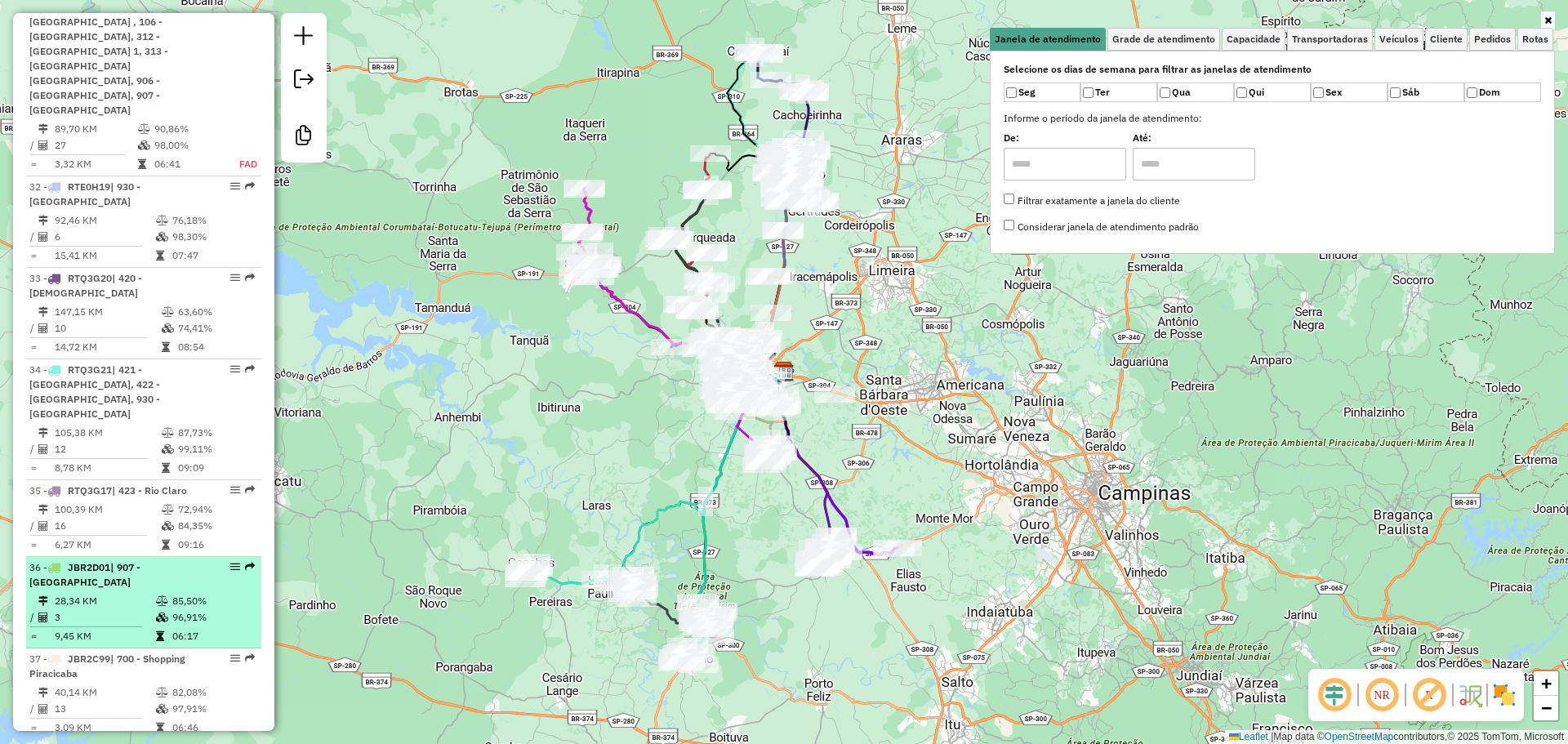
scroll to position [3710, 0]
select select "**********"
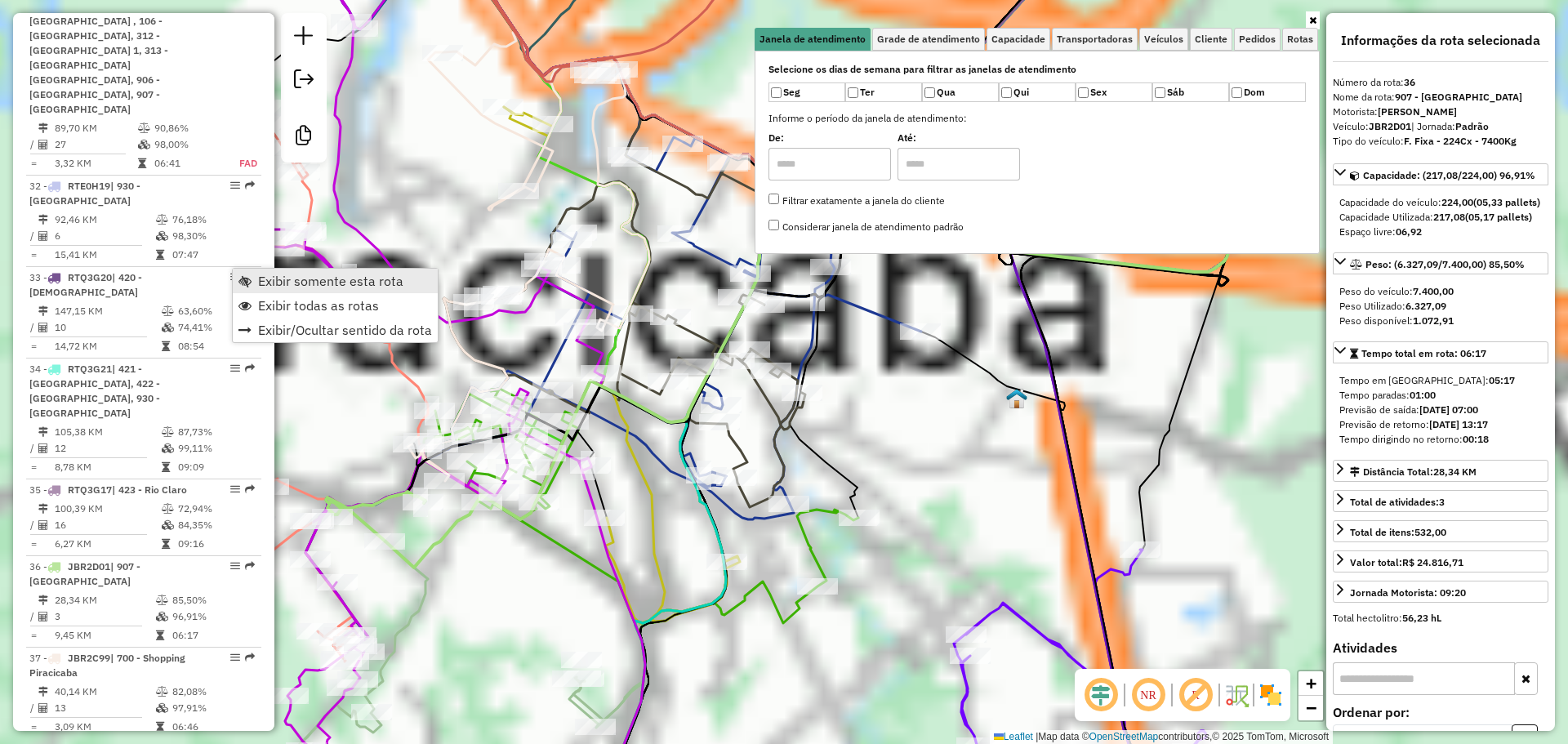
click at [261, 277] on span "Exibir somente esta rota" at bounding box center [331, 281] width 145 height 13
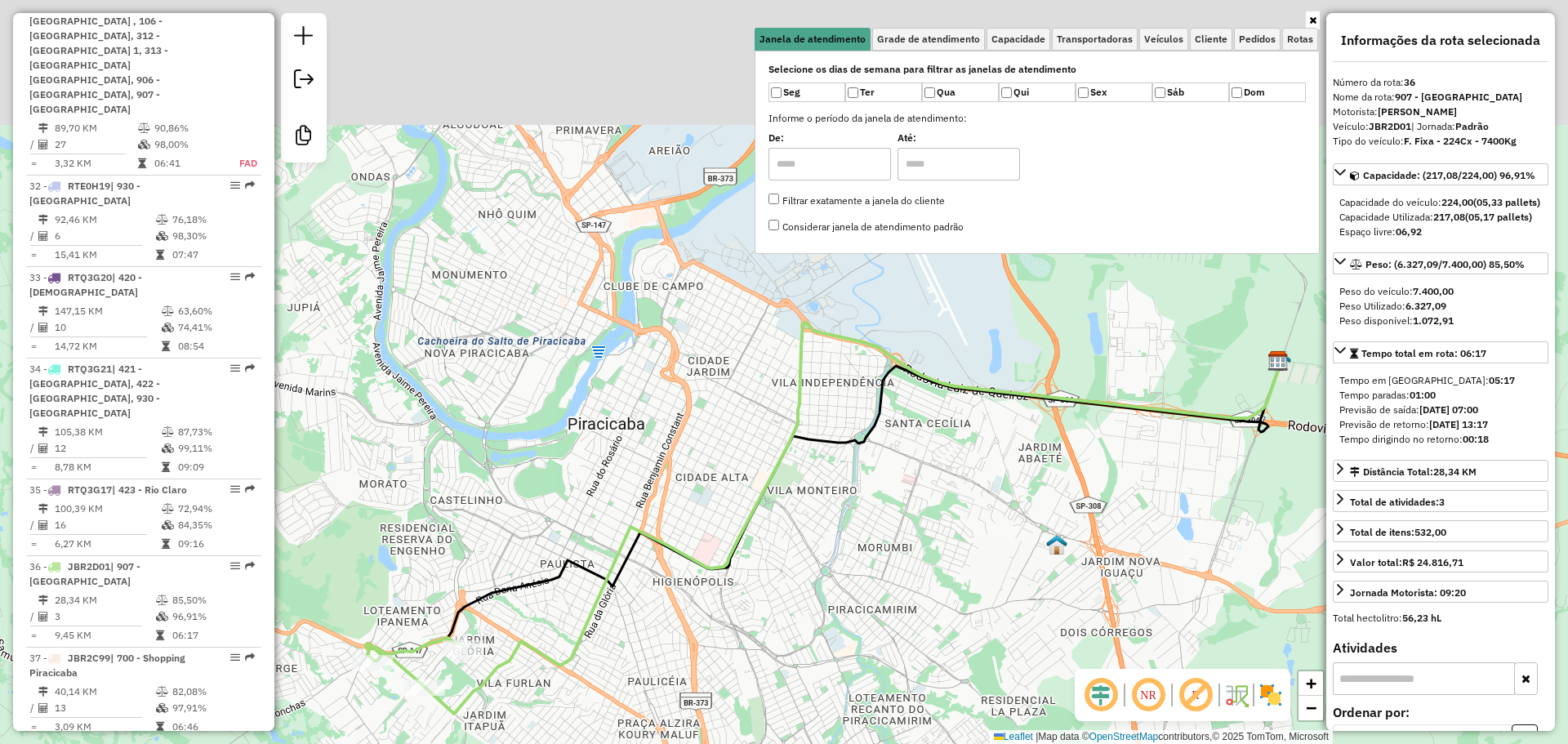
drag, startPoint x: 576, startPoint y: 156, endPoint x: 595, endPoint y: 470, distance: 314.6
click at [595, 470] on div "Janela de atendimento Grade de atendimento Capacidade Transportadoras Veículos …" at bounding box center [784, 372] width 1568 height 744
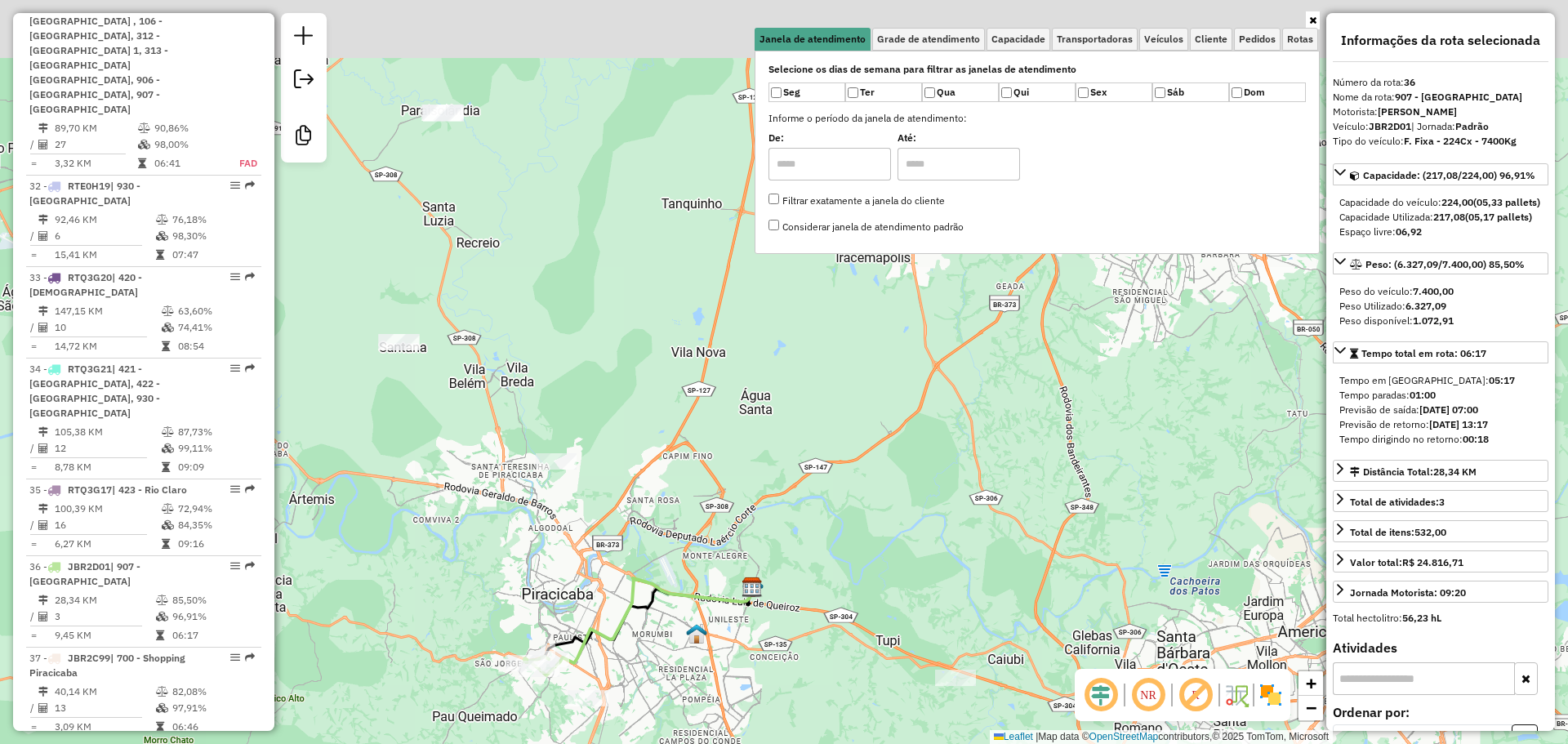
drag, startPoint x: 611, startPoint y: 295, endPoint x: 570, endPoint y: 630, distance: 337.5
click at [570, 630] on div "Janela de atendimento Grade de atendimento Capacidade Transportadoras Veículos …" at bounding box center [784, 372] width 1568 height 744
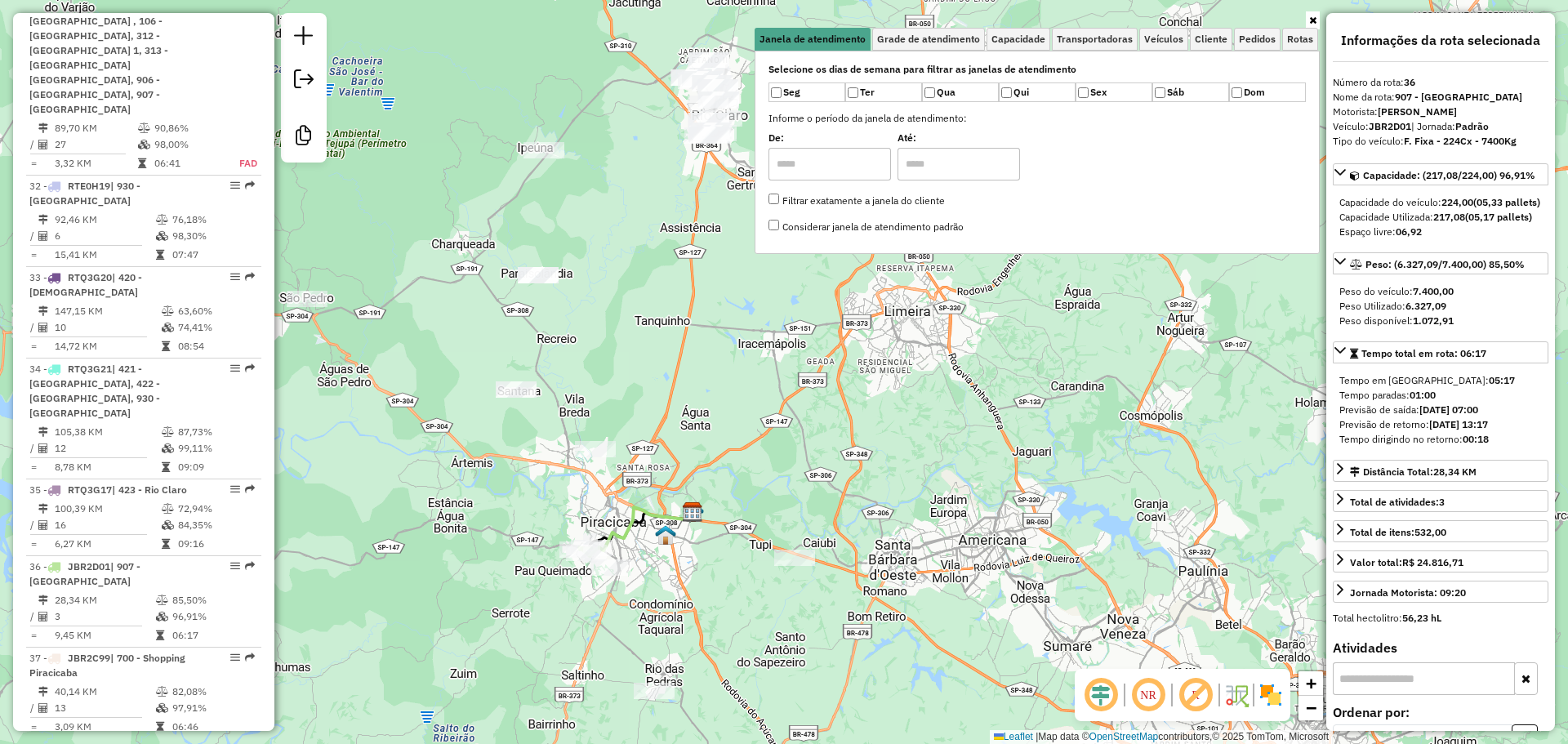
drag, startPoint x: 661, startPoint y: 272, endPoint x: 638, endPoint y: 419, distance: 148.8
click at [638, 419] on div "Janela de atendimento Grade de atendimento Capacidade Transportadoras Veículos …" at bounding box center [784, 372] width 1568 height 744
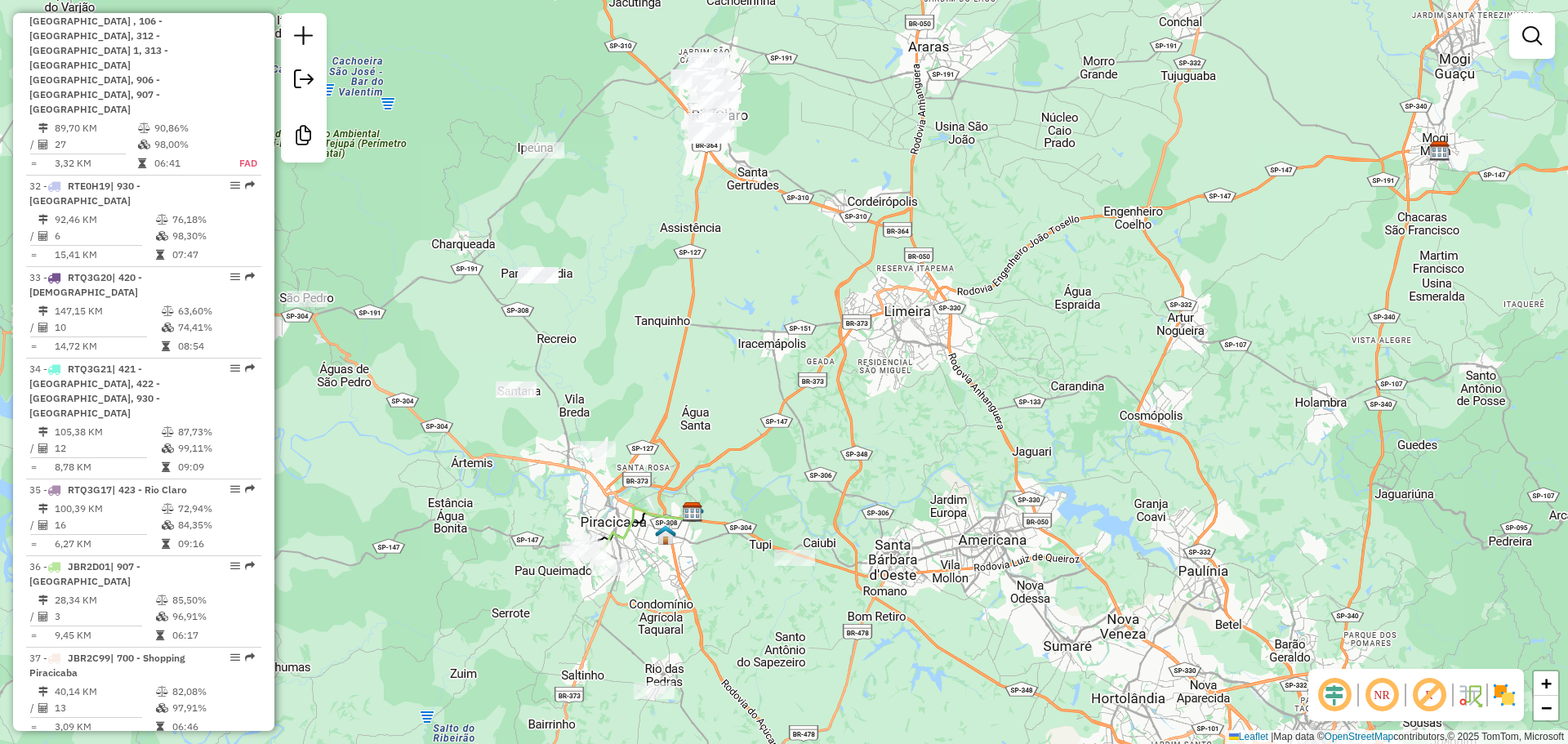
drag, startPoint x: 666, startPoint y: 216, endPoint x: 642, endPoint y: 455, distance: 240.2
click at [642, 455] on div "Janela de atendimento Grade de atendimento Capacidade Transportadoras Veículos …" at bounding box center [784, 372] width 1568 height 744
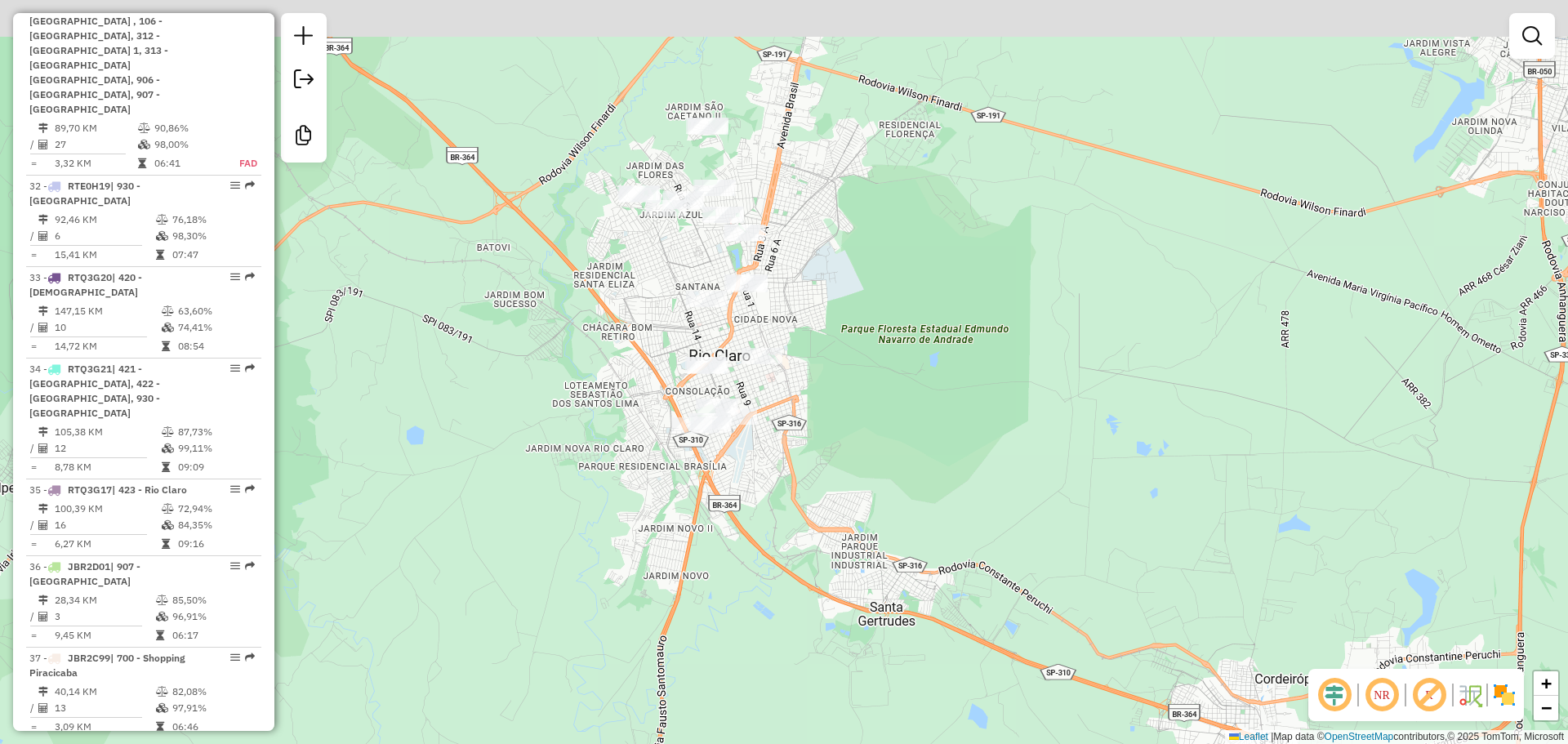
drag, startPoint x: 848, startPoint y: 173, endPoint x: 831, endPoint y: 274, distance: 102.4
click at [831, 274] on div "Janela de atendimento Grade de atendimento Capacidade Transportadoras Veículos …" at bounding box center [784, 372] width 1568 height 744
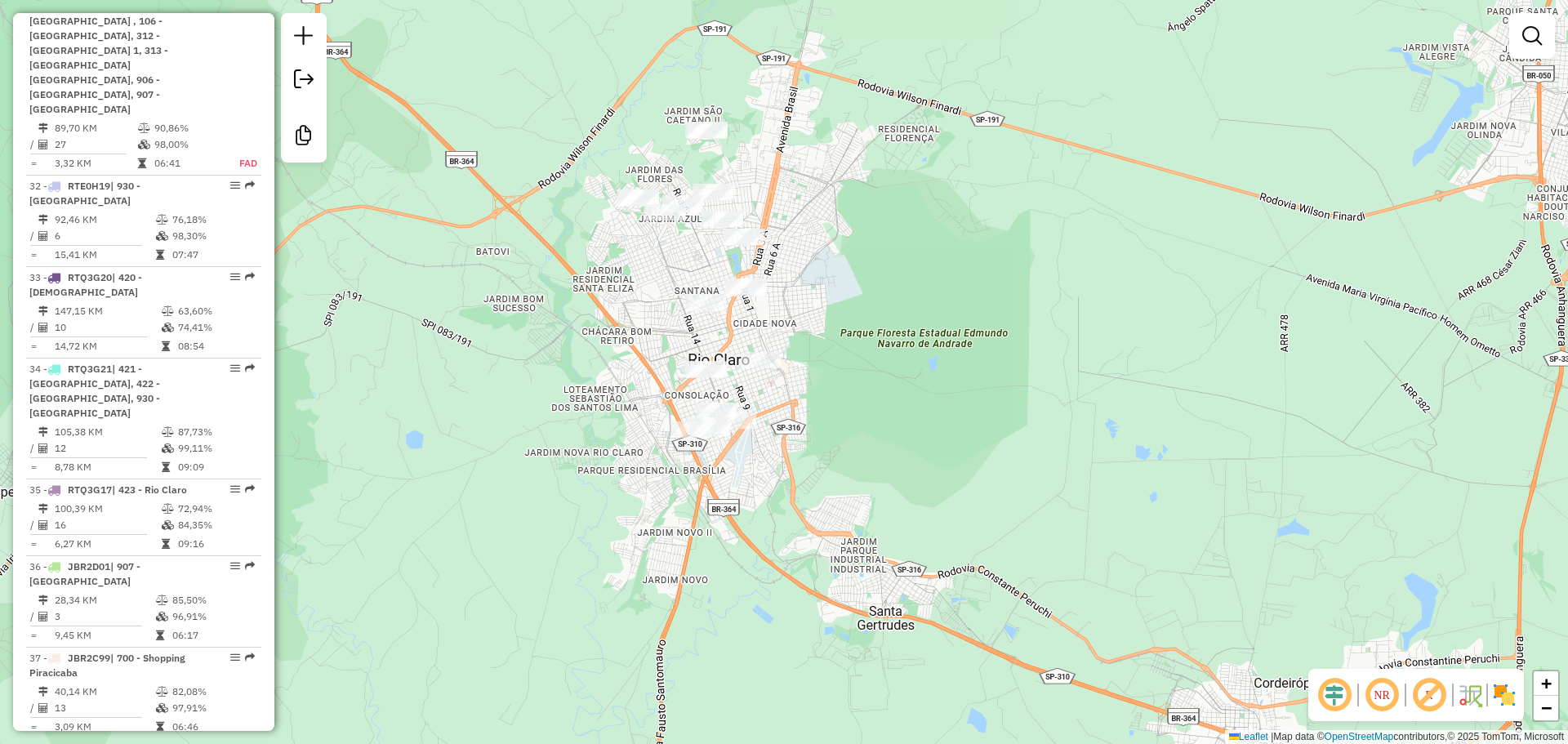
click at [548, 658] on div "Janela de atendimento Grade de atendimento Capacidade Transportadoras Veículos …" at bounding box center [784, 372] width 1568 height 744
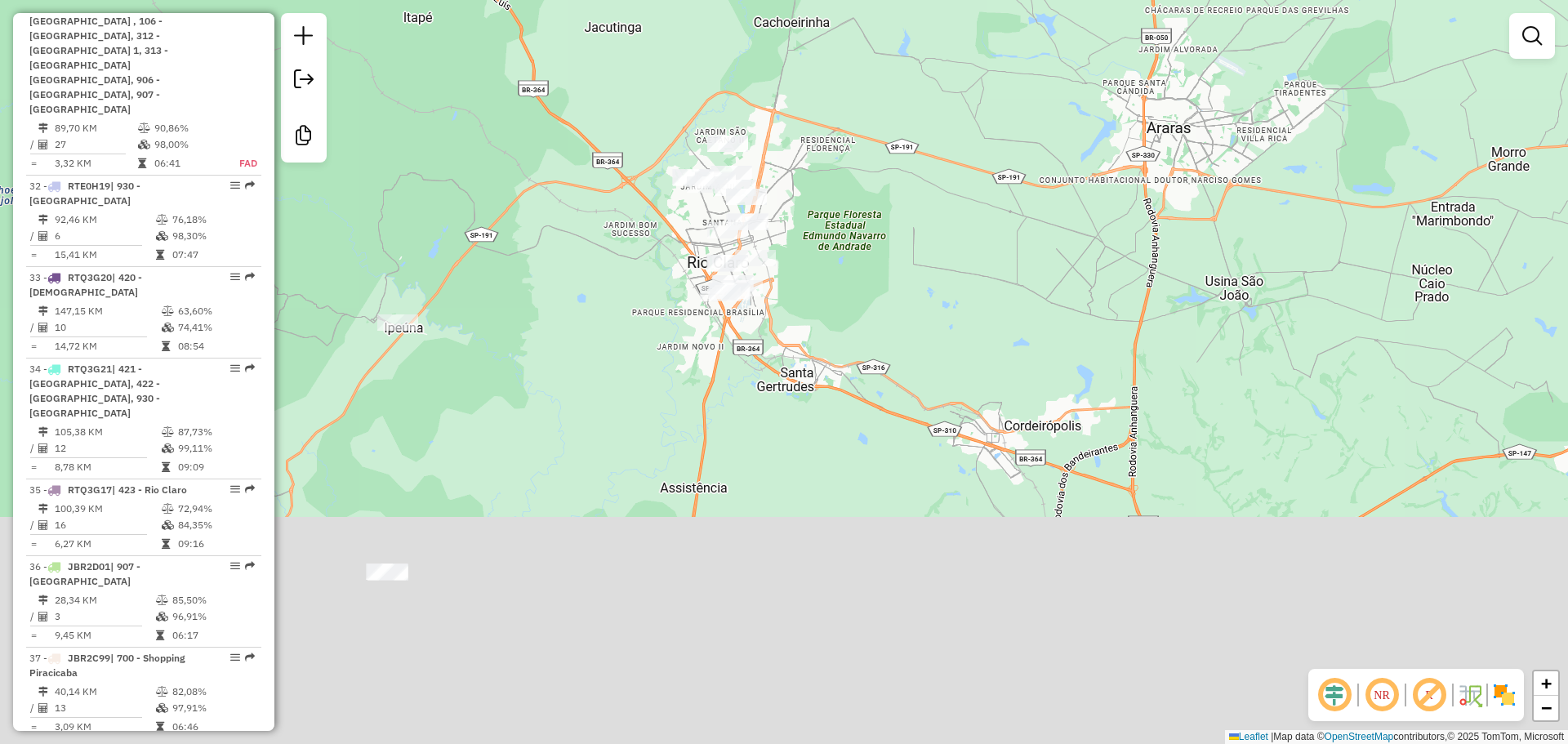
drag, startPoint x: 565, startPoint y: 655, endPoint x: 714, endPoint y: 318, distance: 368.5
click at [714, 318] on div "Janela de atendimento Grade de atendimento Capacidade Transportadoras Veículos …" at bounding box center [784, 372] width 1568 height 744
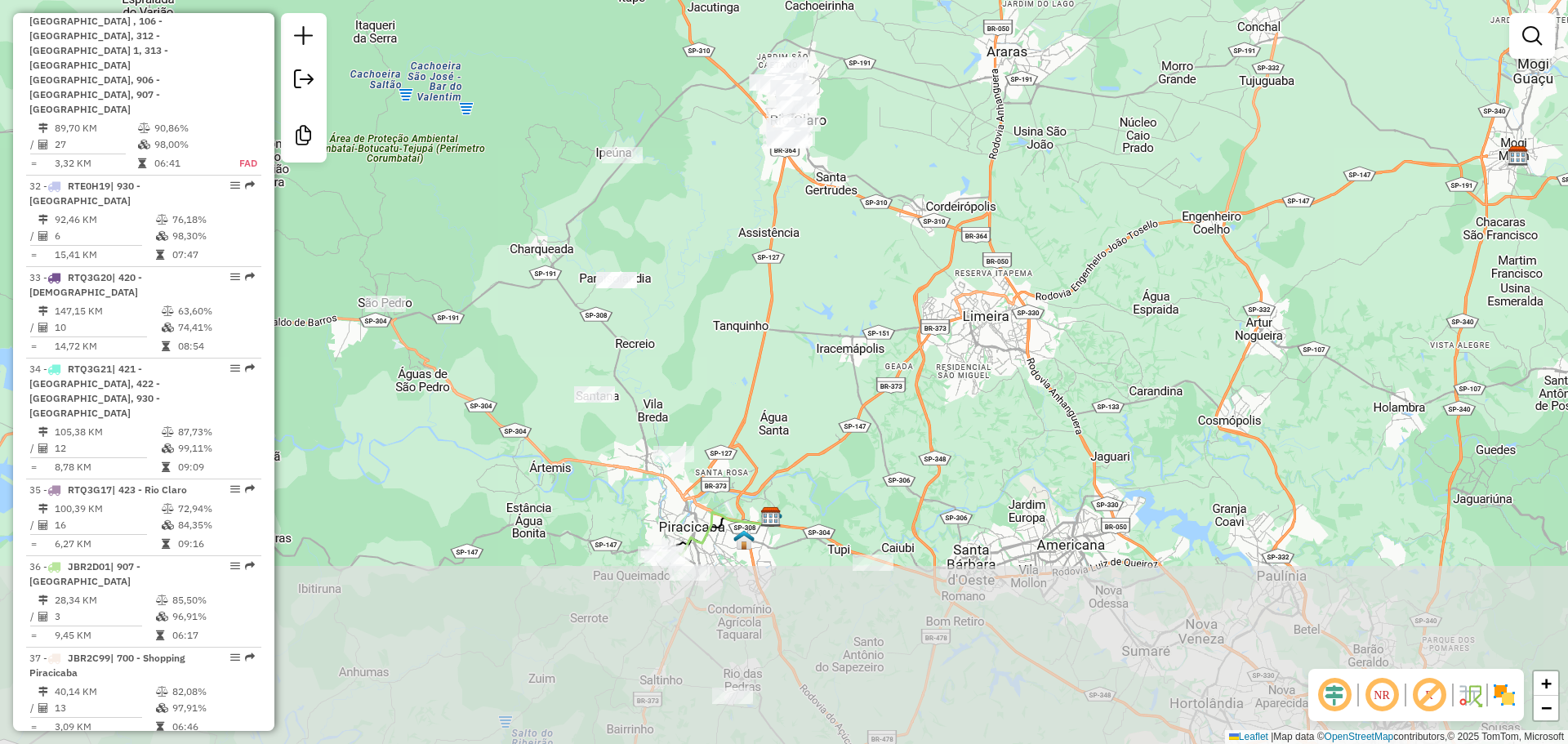
drag, startPoint x: 730, startPoint y: 410, endPoint x: 780, endPoint y: 250, distance: 167.6
click at [780, 250] on div "Janela de atendimento Grade de atendimento Capacidade Transportadoras Veículos …" at bounding box center [784, 372] width 1568 height 744
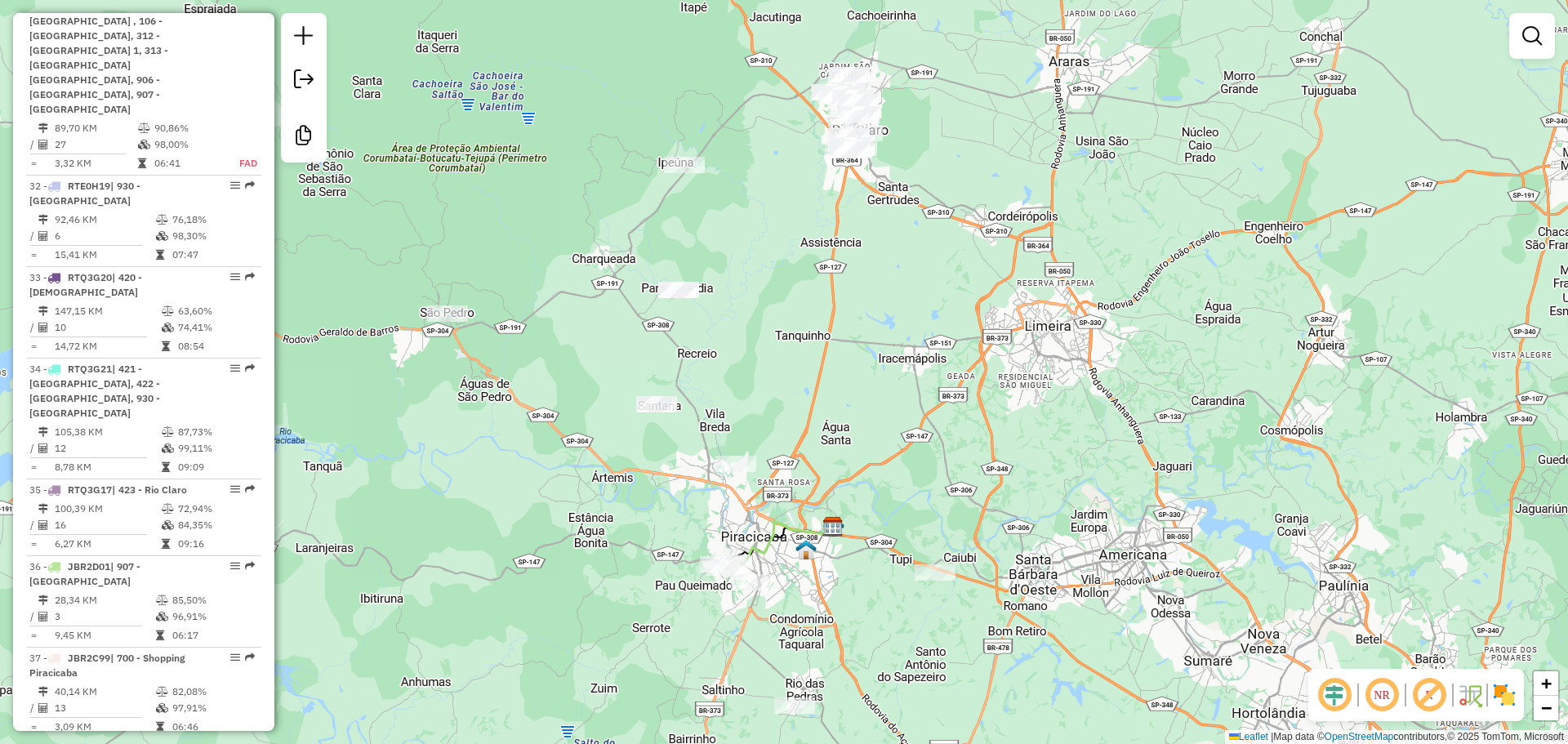
drag, startPoint x: 829, startPoint y: 325, endPoint x: 899, endPoint y: 446, distance: 139.8
click at [899, 446] on div "Janela de atendimento Grade de atendimento Capacidade Transportadoras Veículos …" at bounding box center [784, 372] width 1568 height 744
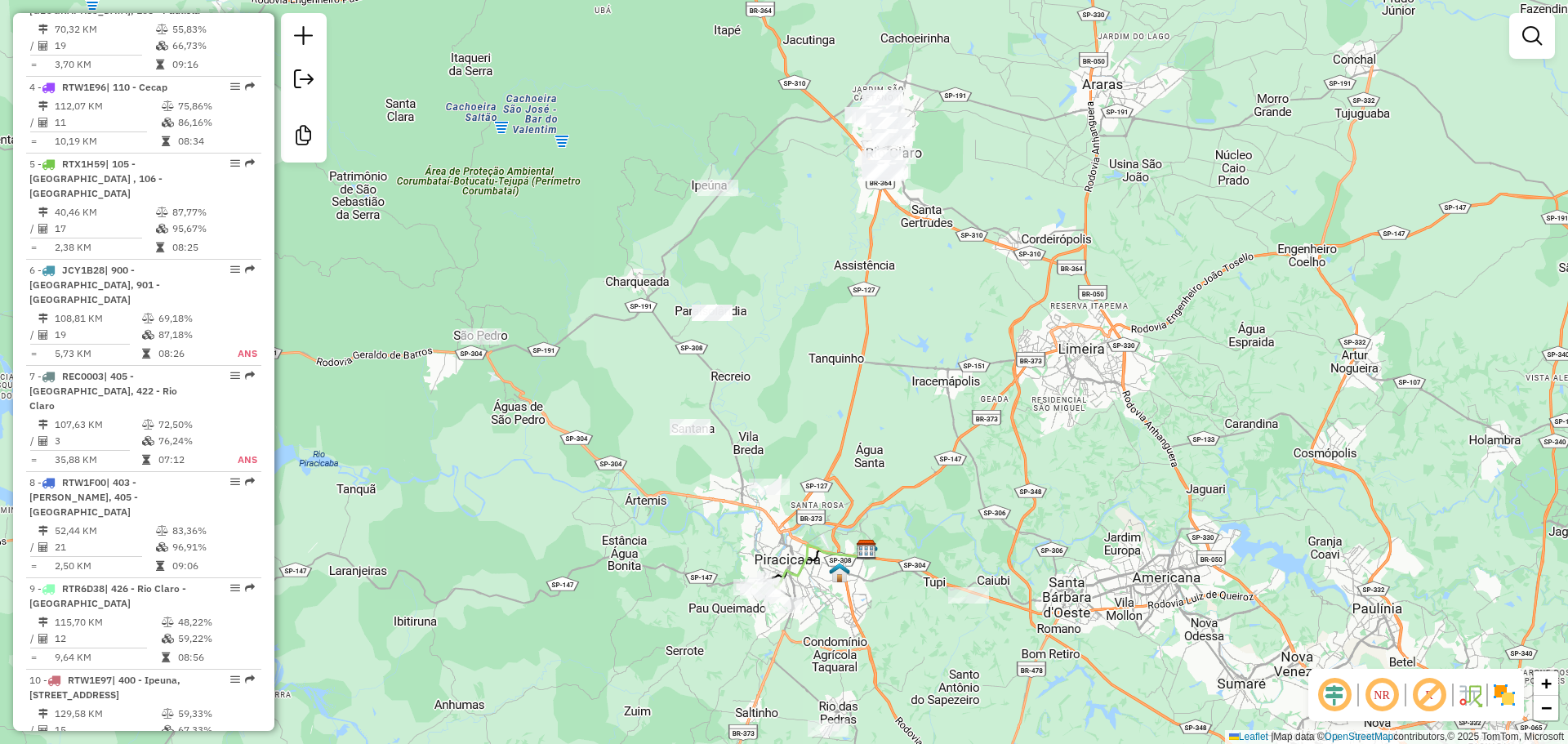
scroll to position [951, 0]
